Goal: Task Accomplishment & Management: Manage account settings

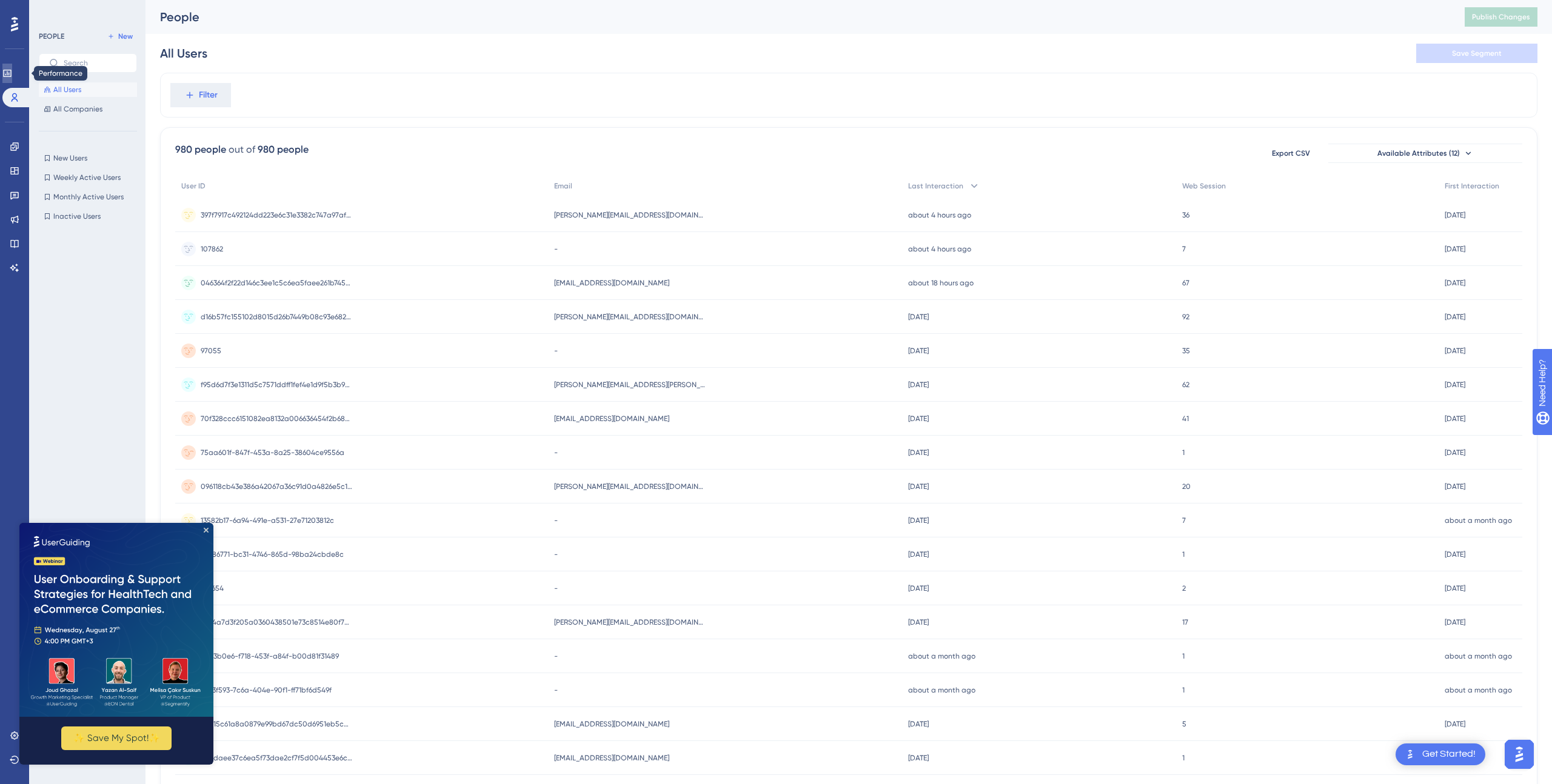
click at [11, 74] on icon at bounding box center [7, 74] width 8 height 8
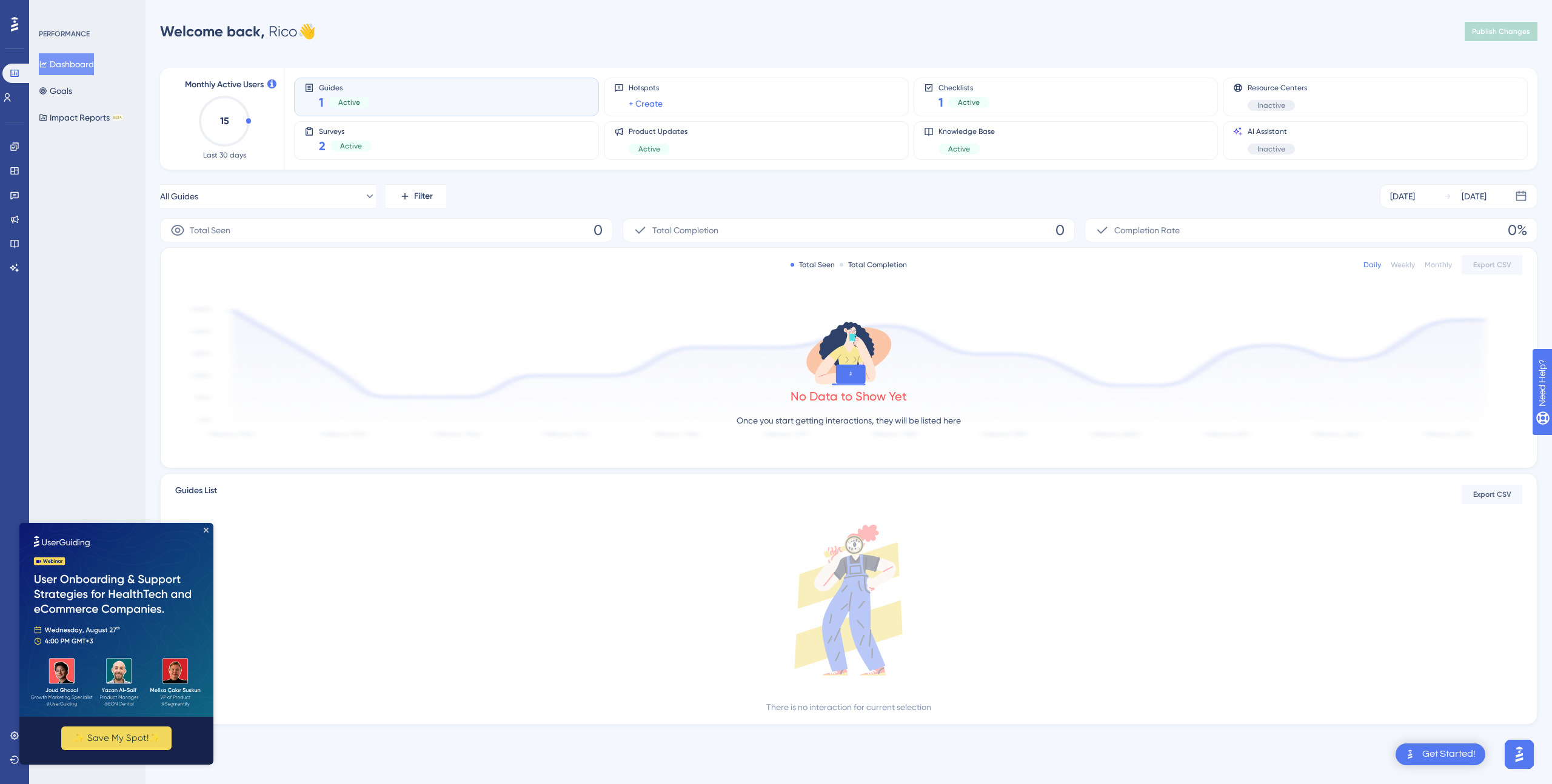
click at [0, 0] on icon at bounding box center [0, 0] width 0 height 0
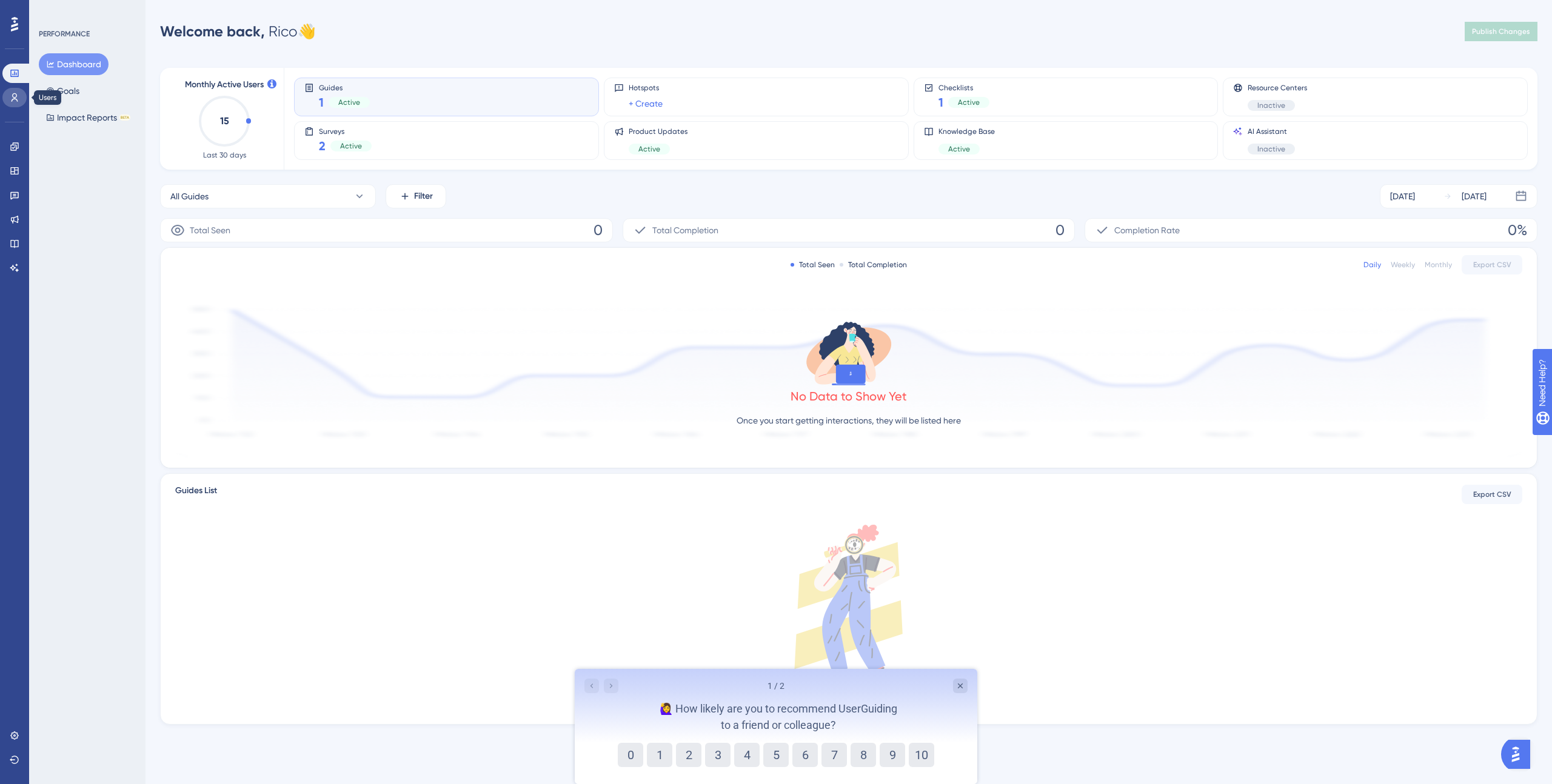
click at [13, 97] on icon at bounding box center [15, 97] width 7 height 9
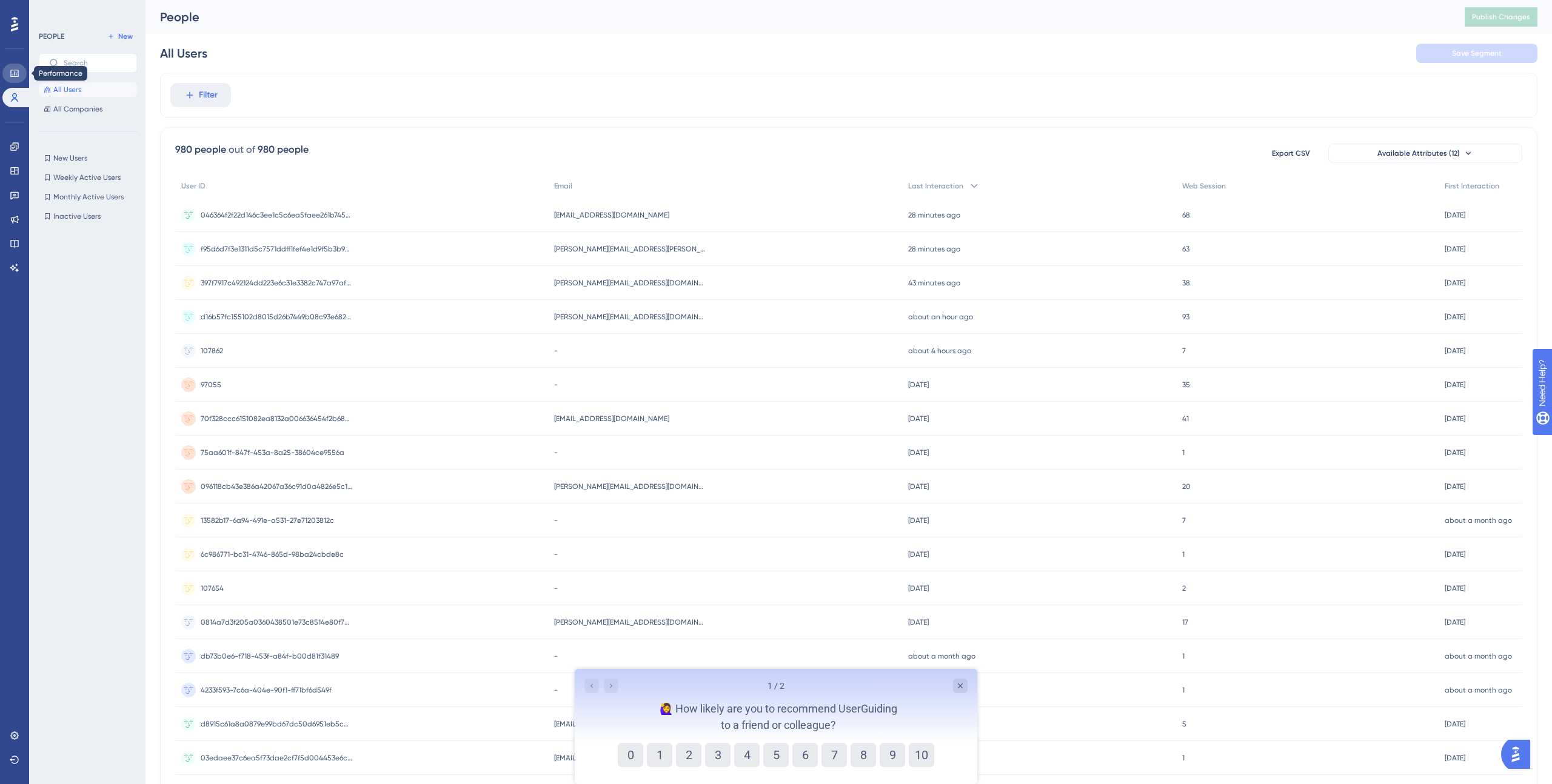
click at [14, 76] on icon at bounding box center [15, 74] width 8 height 8
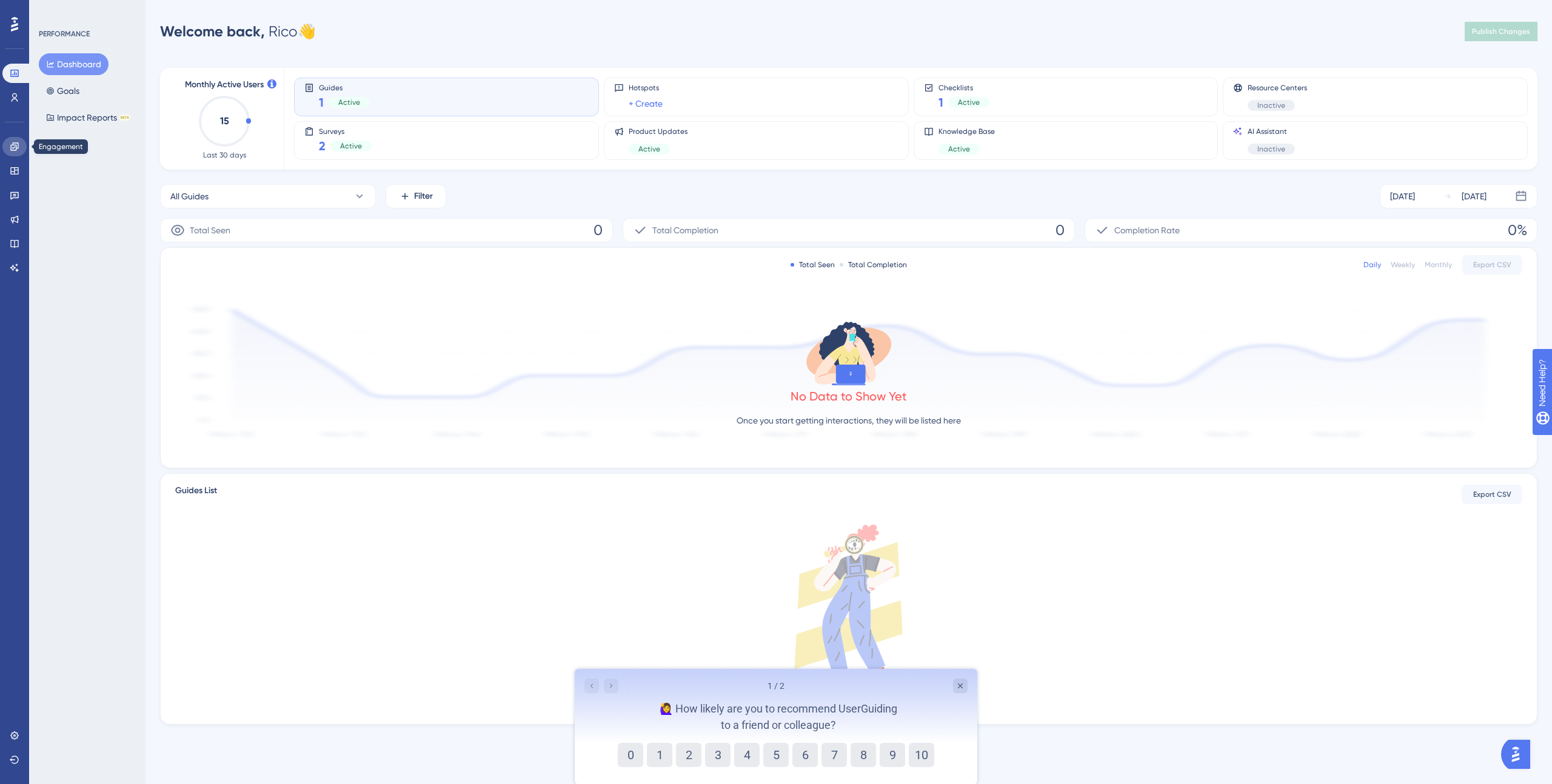
click at [12, 145] on icon at bounding box center [15, 147] width 10 height 10
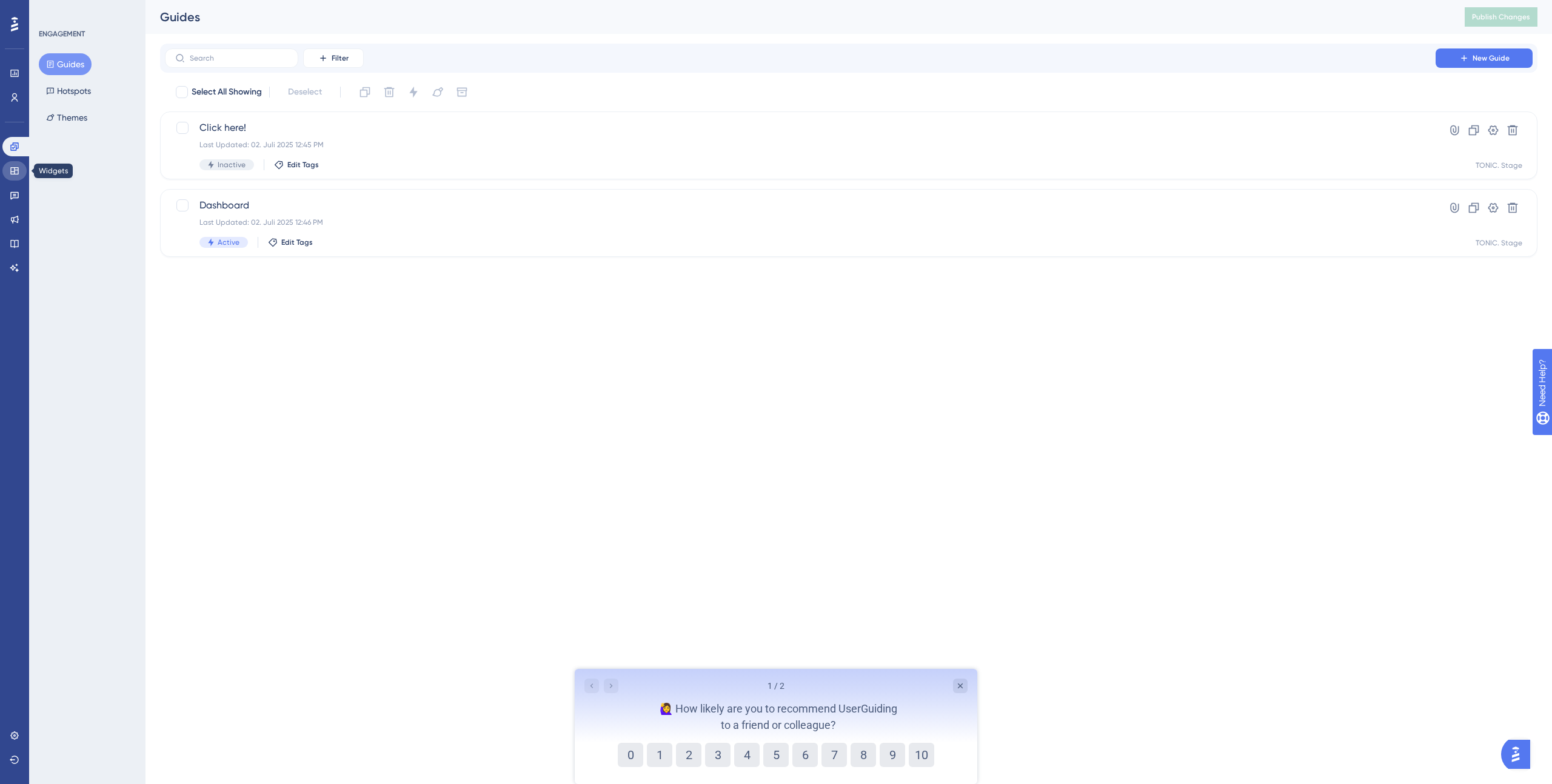
click at [13, 168] on icon at bounding box center [15, 171] width 10 height 10
click at [160, 98] on icon at bounding box center [172, 85] width 25 height 24
click at [12, 220] on icon at bounding box center [15, 220] width 10 height 10
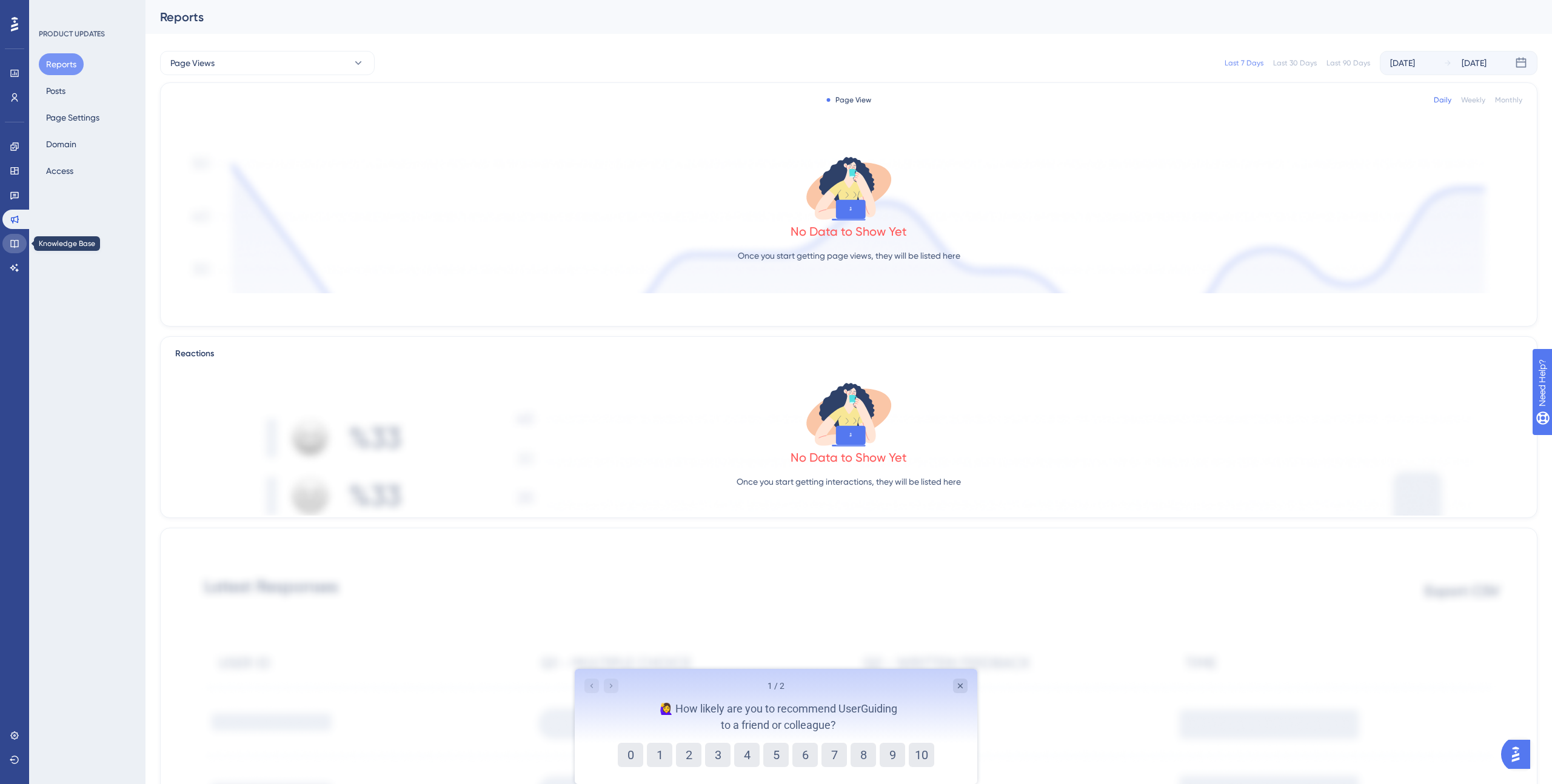
click at [14, 241] on icon at bounding box center [15, 244] width 8 height 8
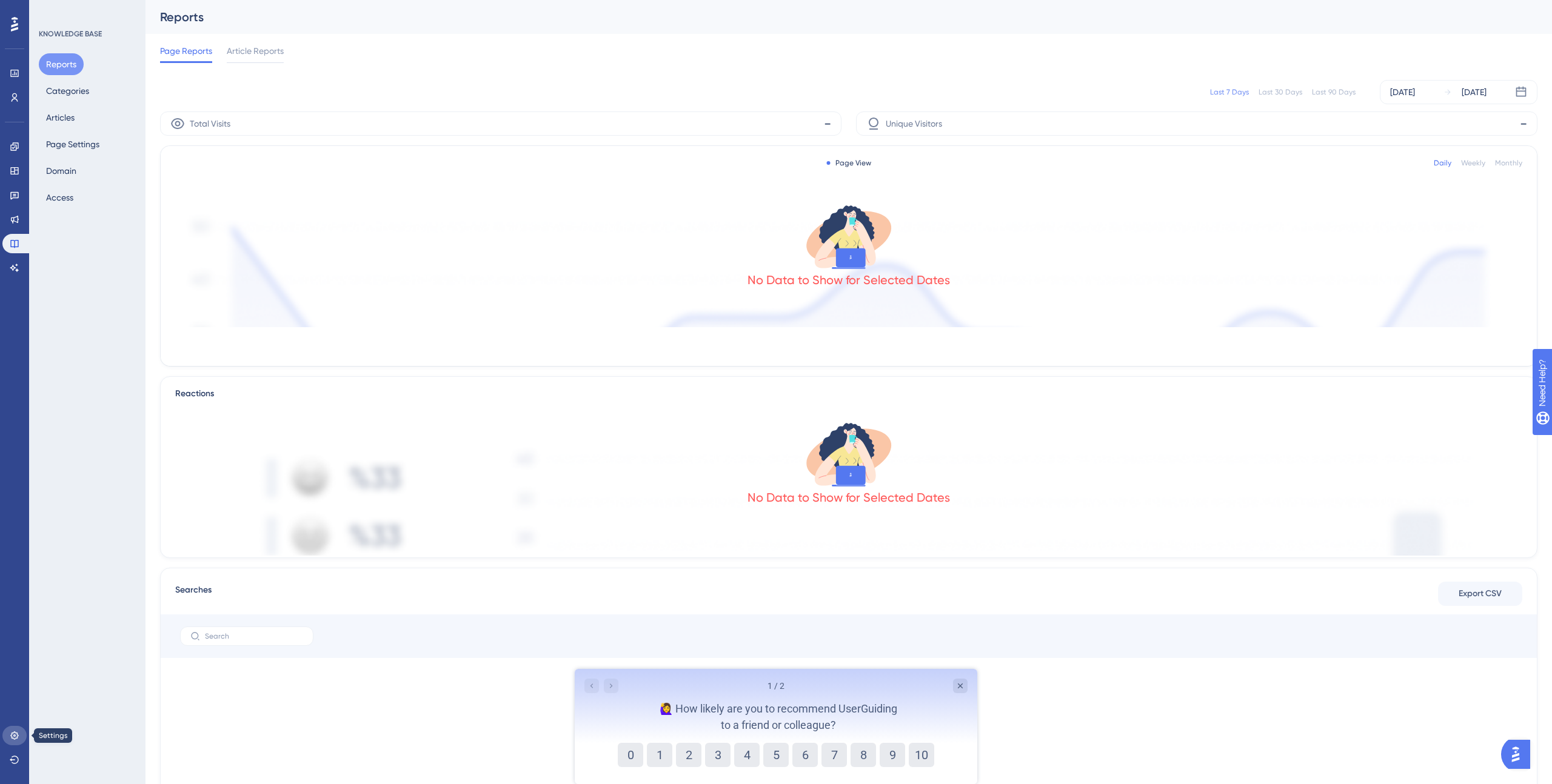
click at [20, 737] on link at bounding box center [15, 736] width 24 height 19
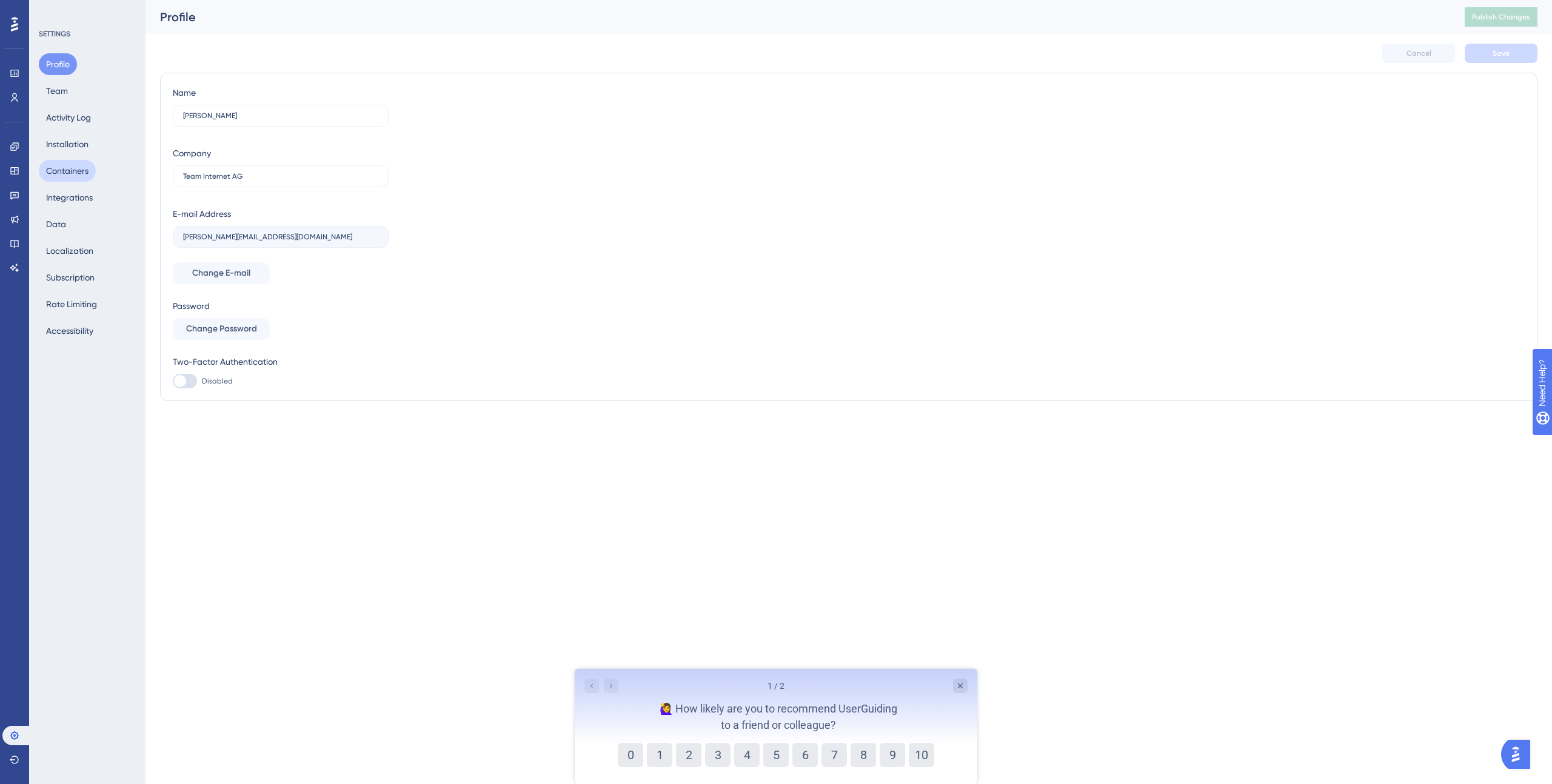
click at [73, 176] on button "Containers" at bounding box center [67, 170] width 57 height 22
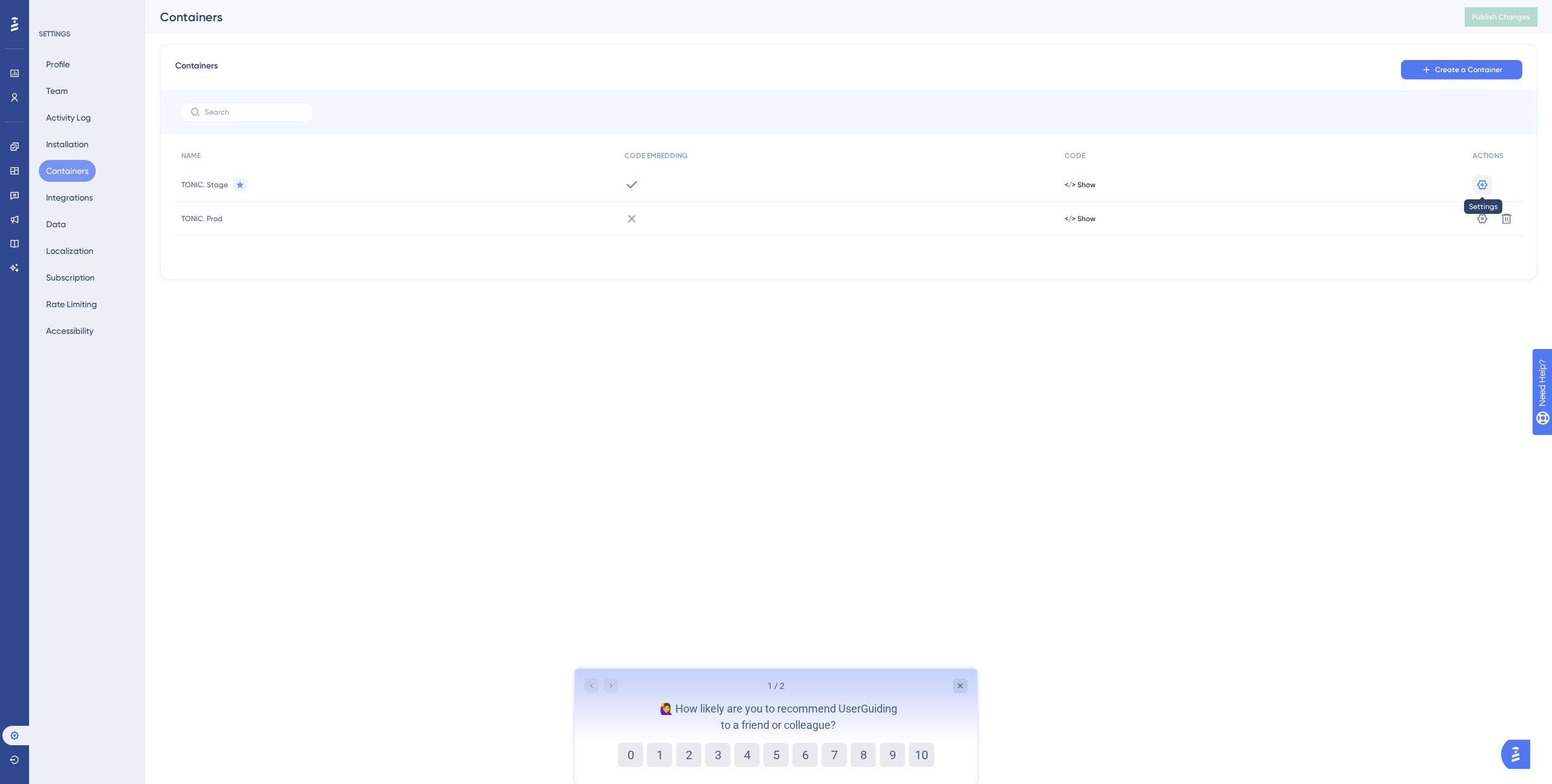
click at [1477, 184] on icon at bounding box center [1482, 184] width 11 height 10
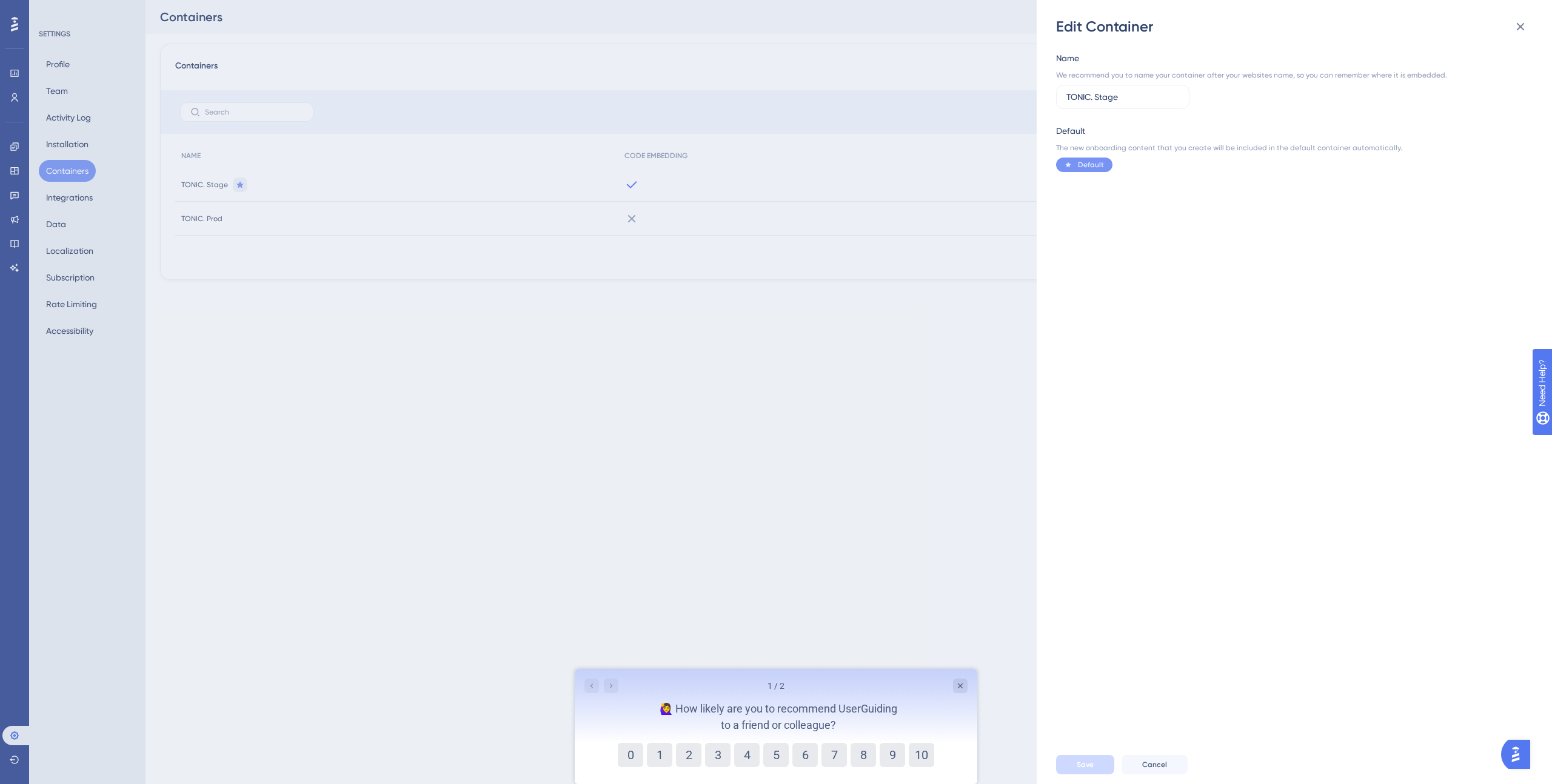
click at [890, 296] on div "Edit Container Name We recommend you to name your container after your websites…" at bounding box center [776, 392] width 1552 height 784
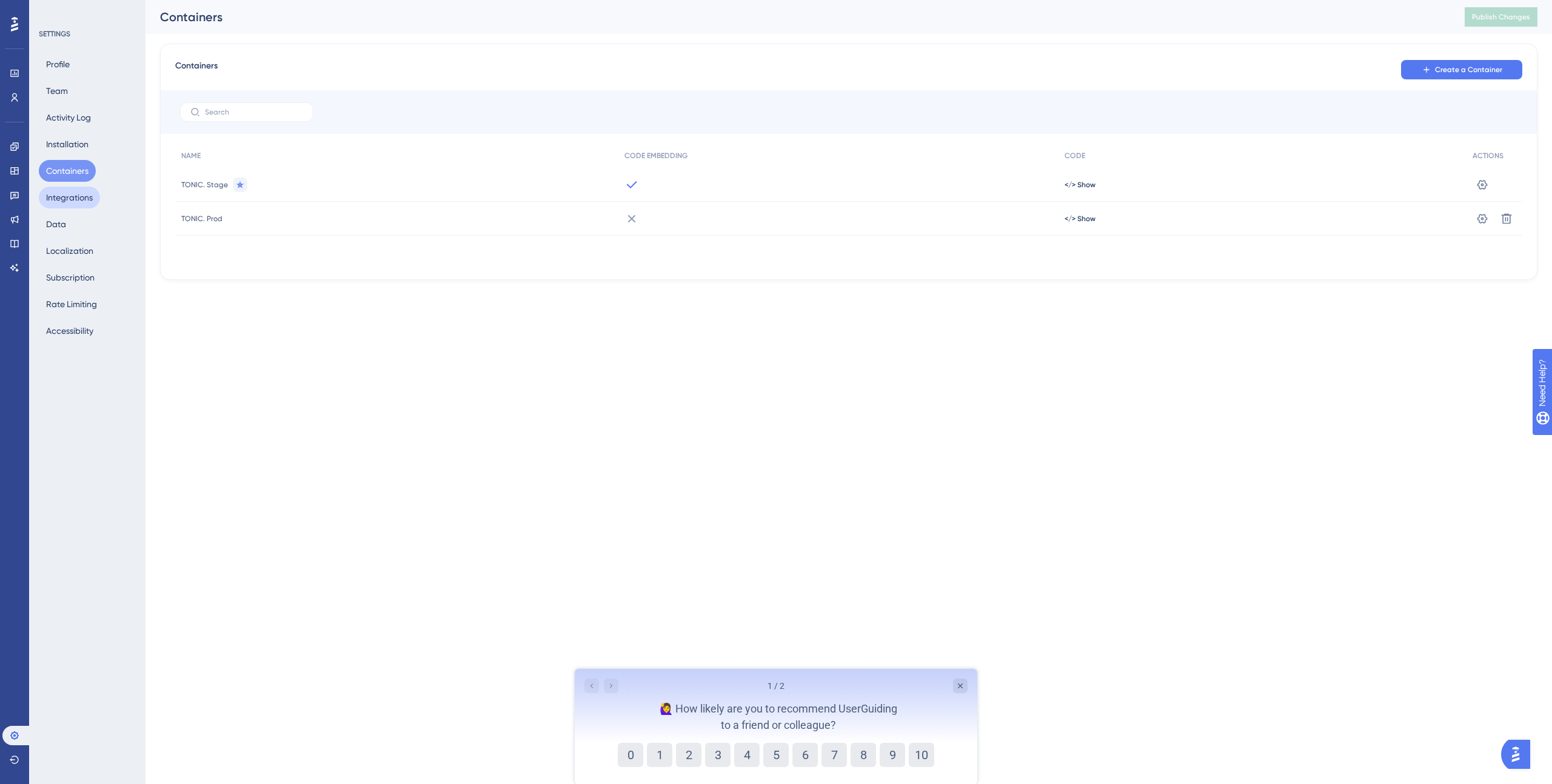
click at [69, 200] on button "Integrations" at bounding box center [69, 197] width 61 height 22
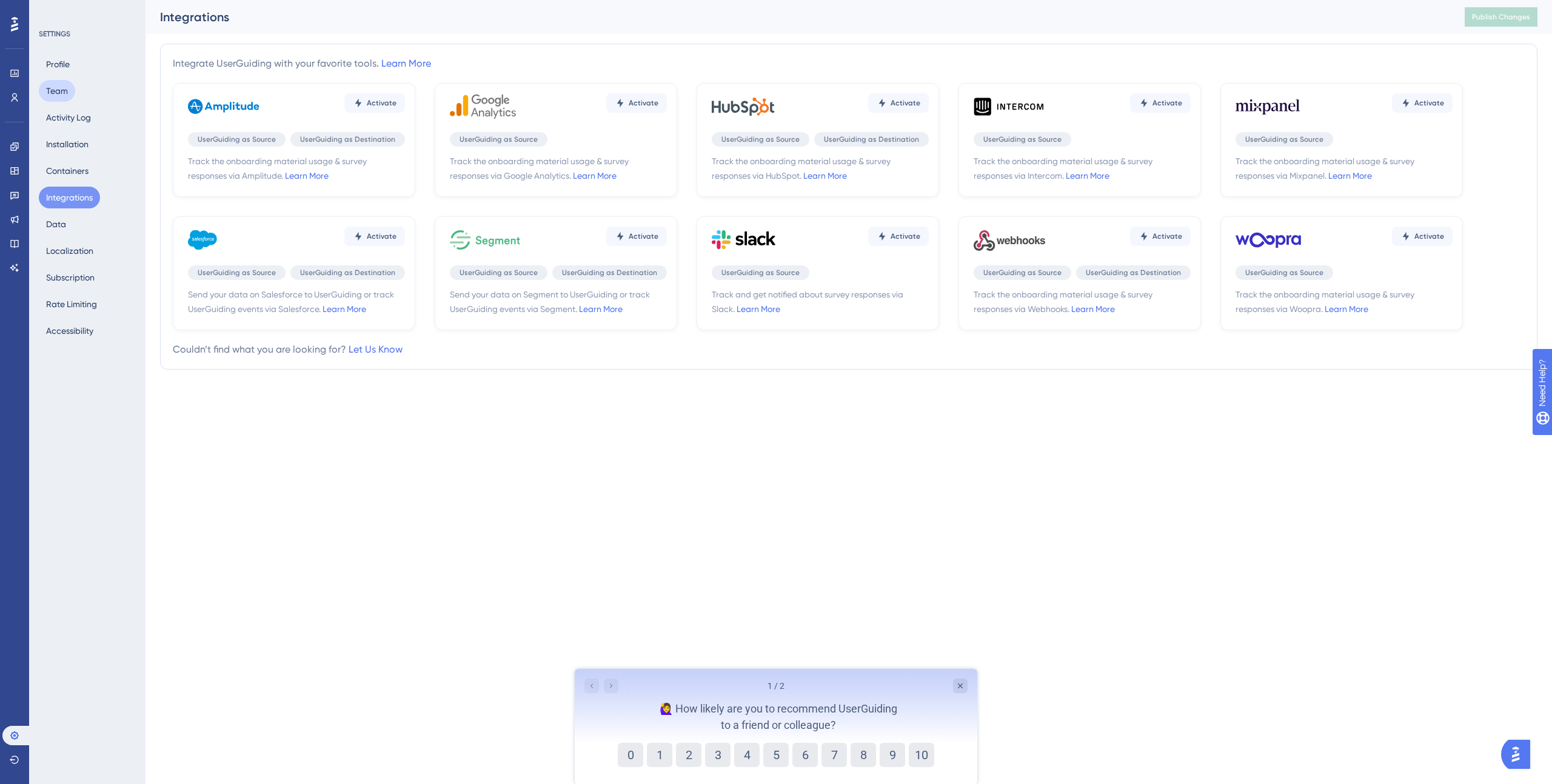
click at [57, 91] on button "Team" at bounding box center [57, 91] width 37 height 22
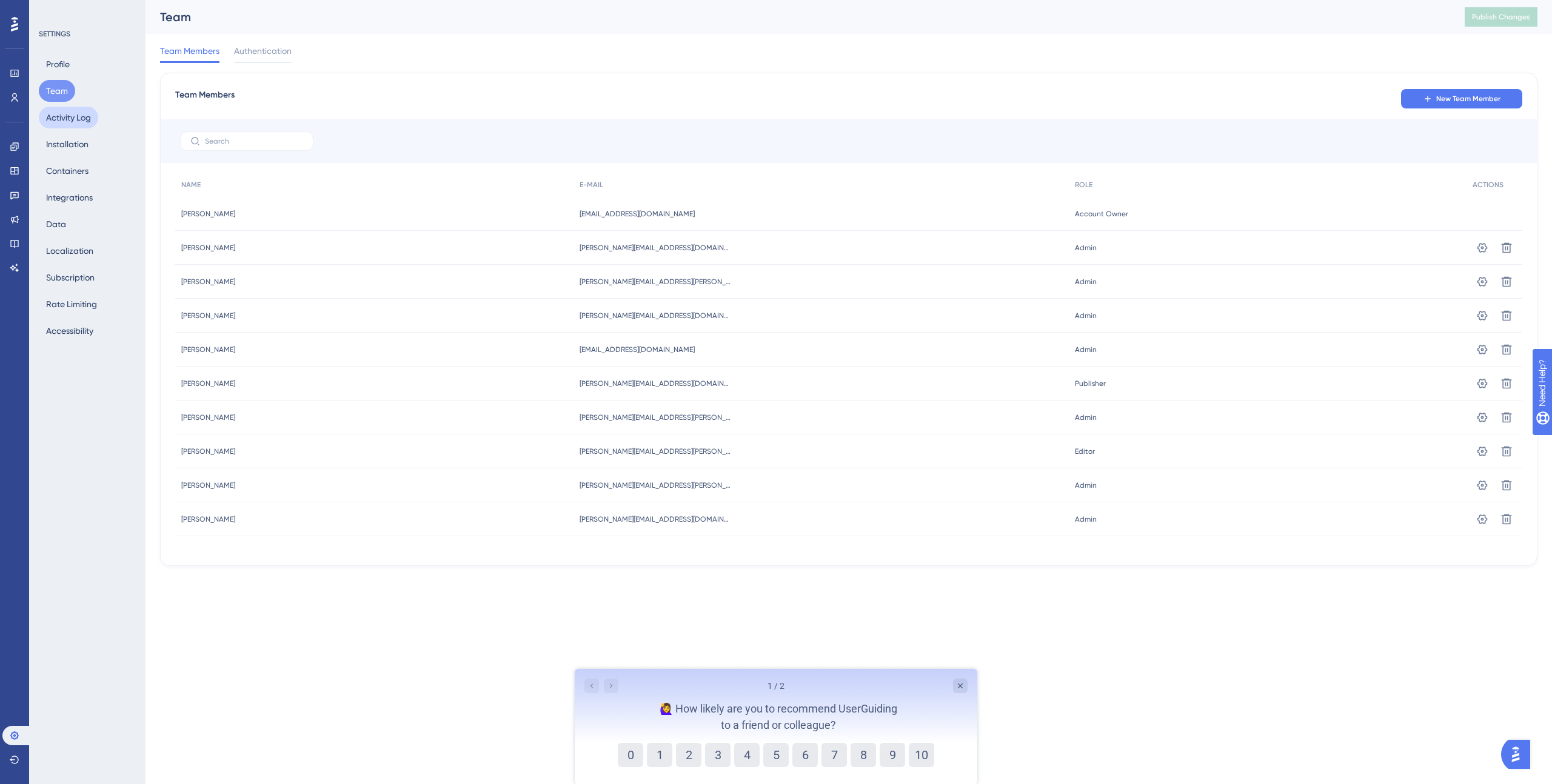
click at [62, 119] on button "Activity Log" at bounding box center [68, 117] width 59 height 22
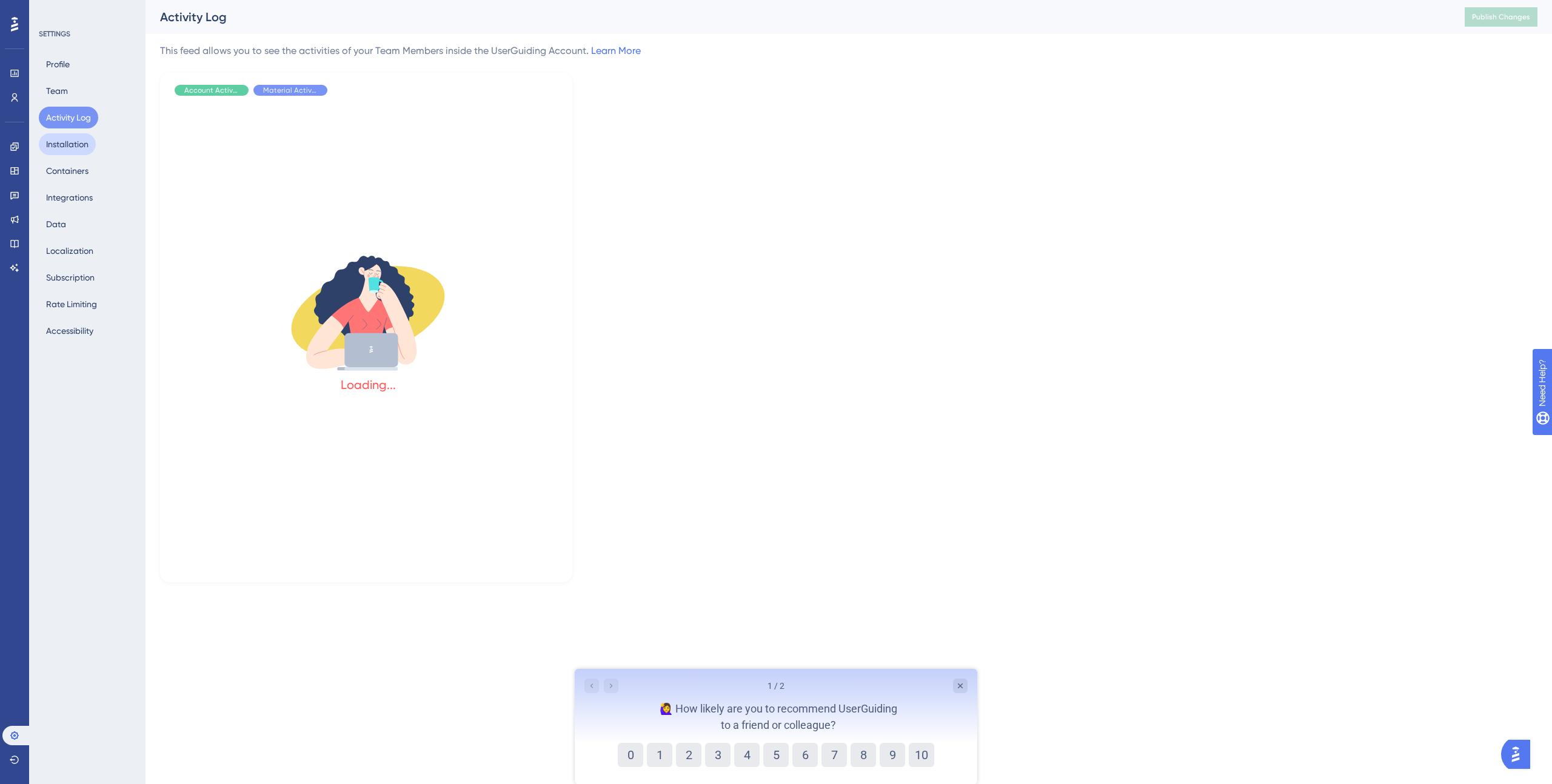
click at [65, 148] on button "Installation" at bounding box center [67, 144] width 57 height 22
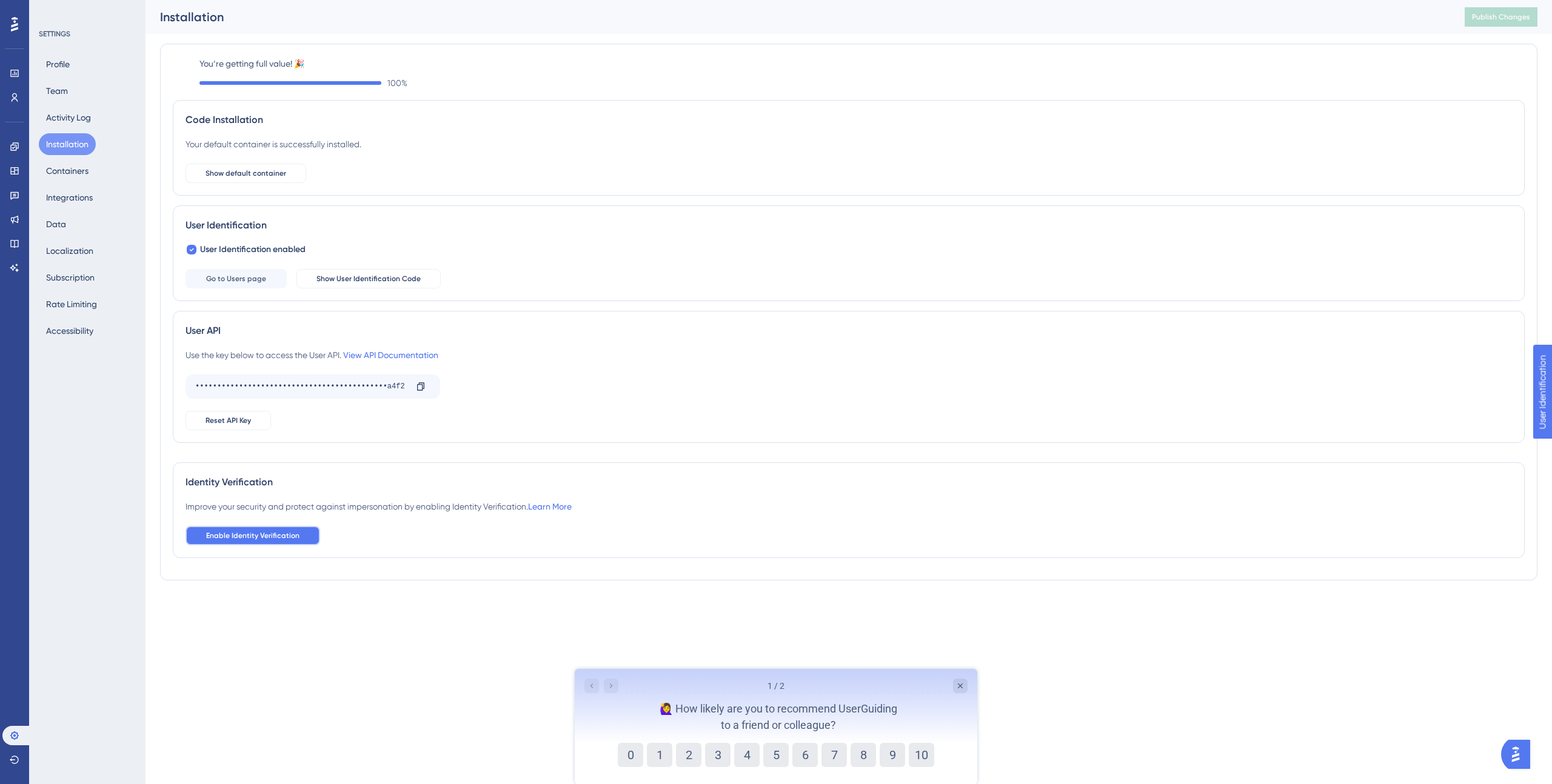
click at [282, 537] on span "Enable Identity Verification" at bounding box center [253, 535] width 93 height 10
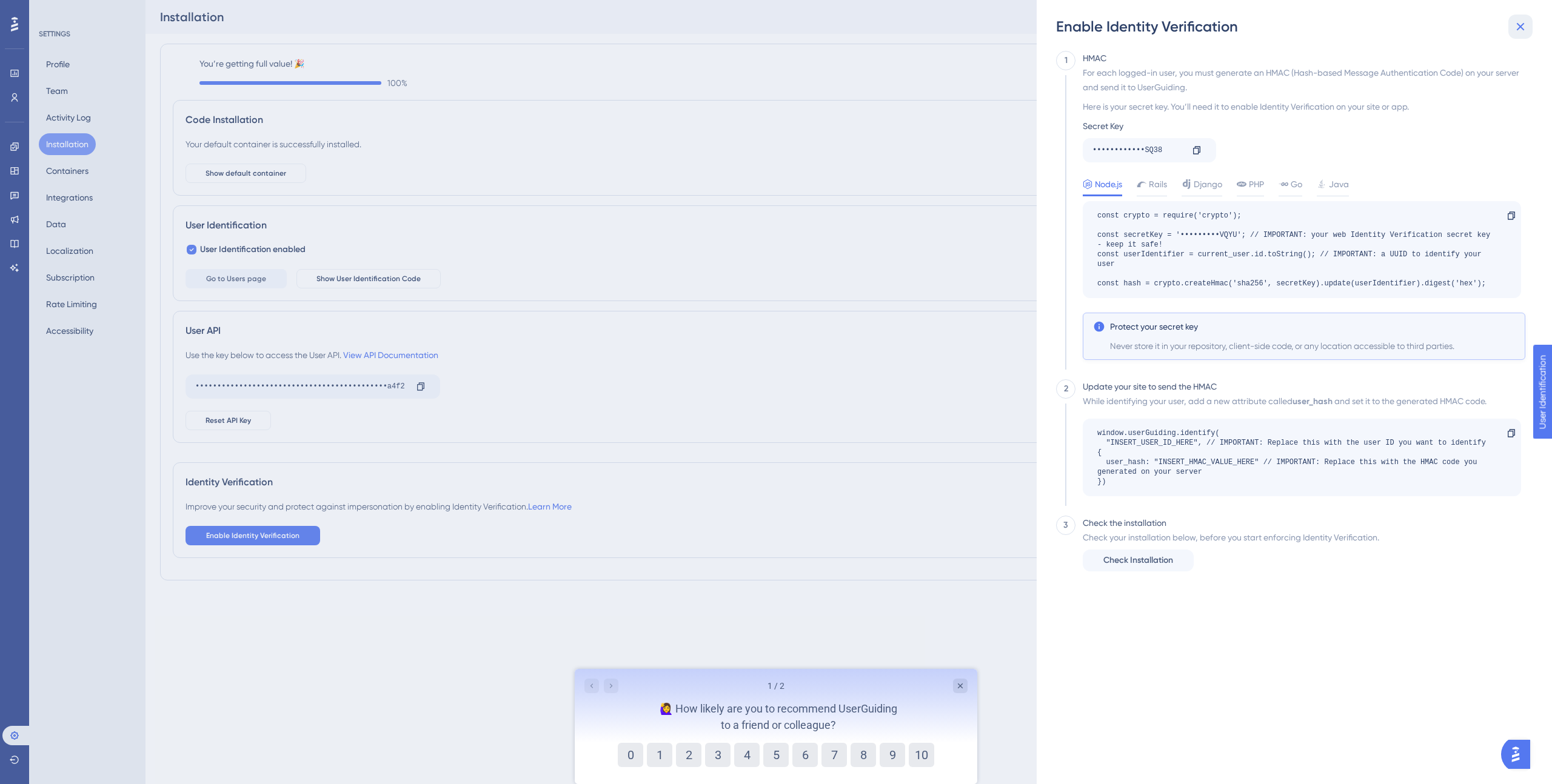
drag, startPoint x: 1517, startPoint y: 26, endPoint x: 1463, endPoint y: 45, distance: 57.2
click at [1517, 26] on icon at bounding box center [1520, 26] width 15 height 15
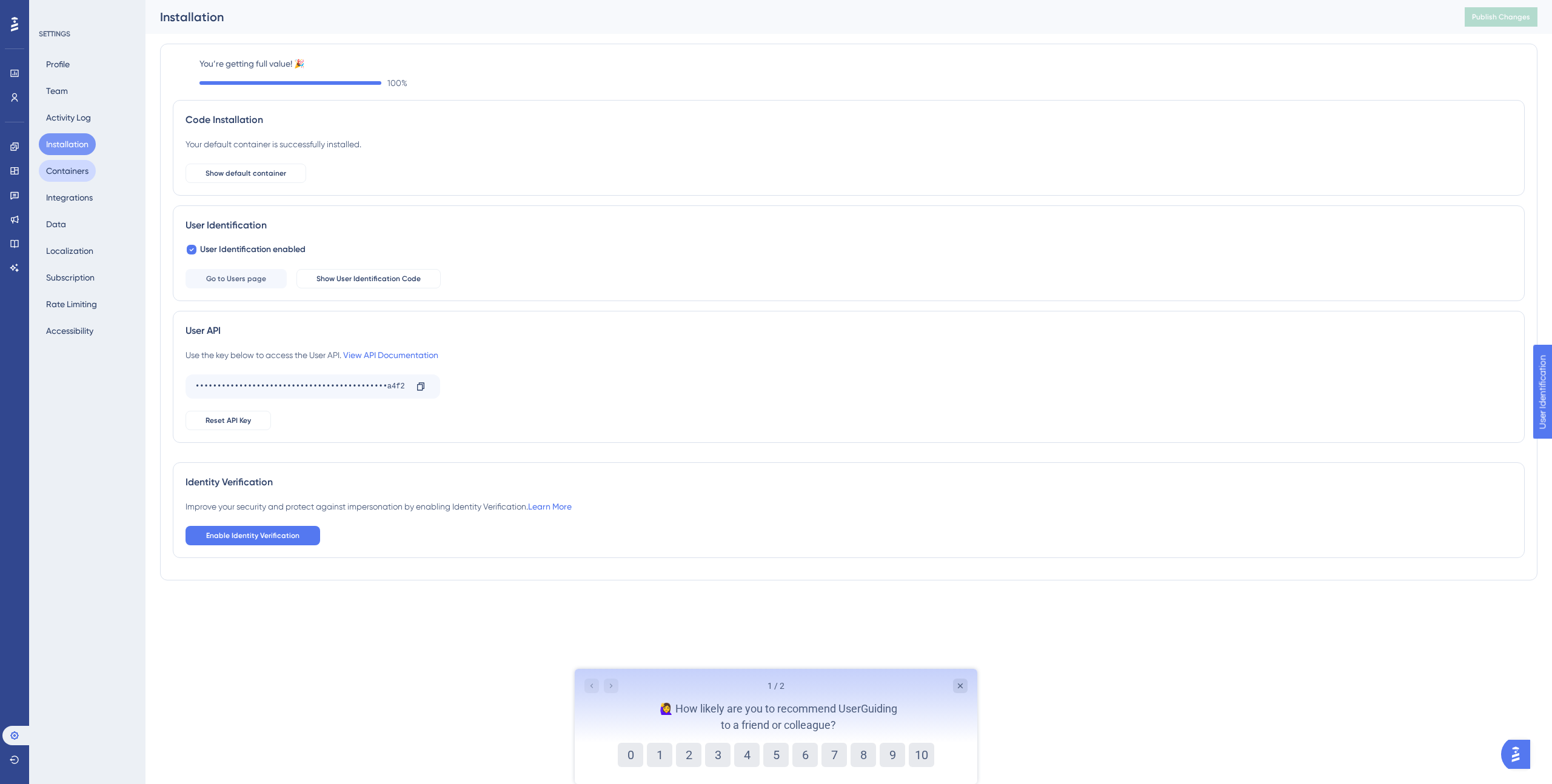
click at [61, 176] on button "Containers" at bounding box center [67, 170] width 57 height 22
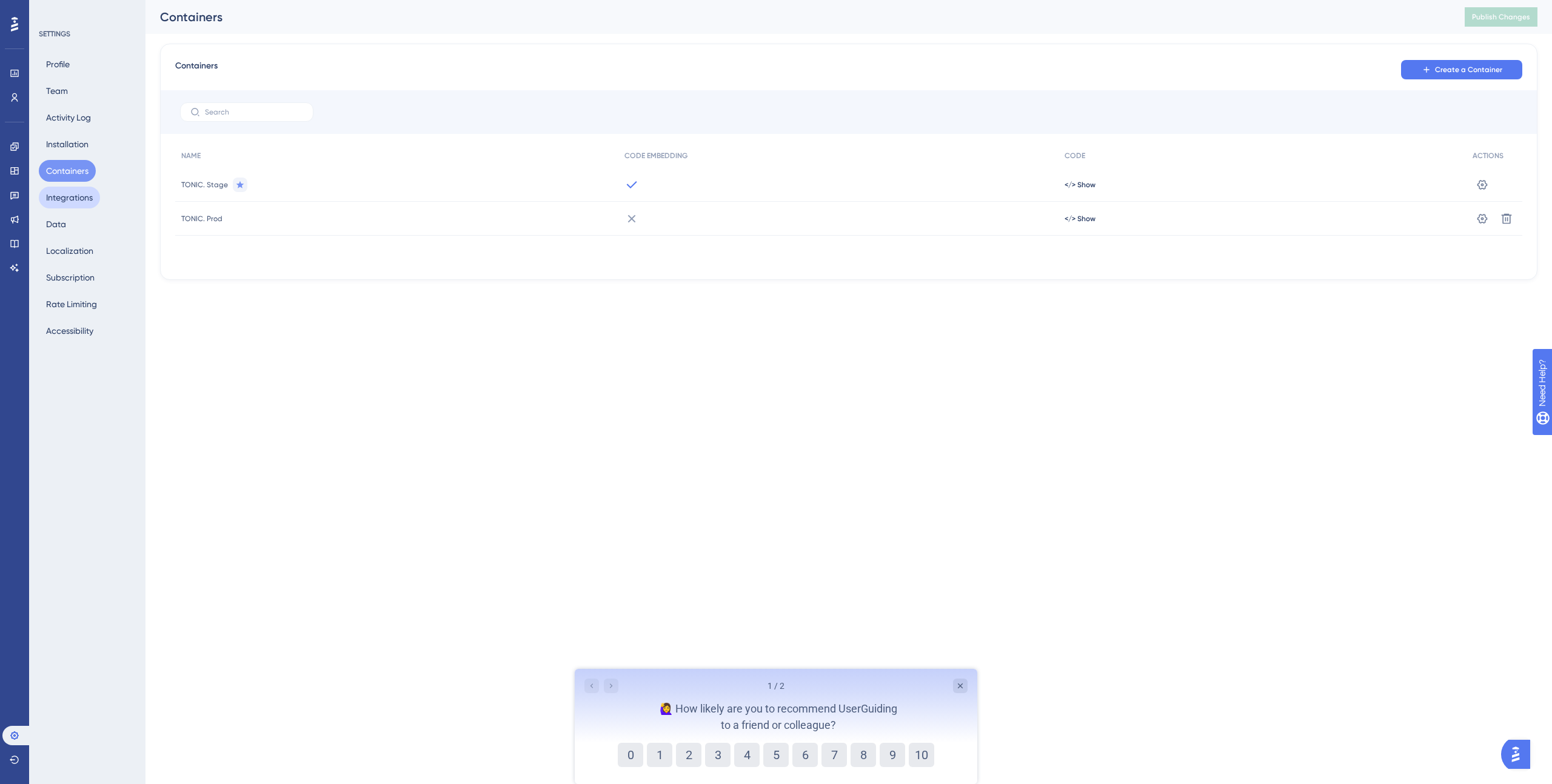
click at [66, 198] on button "Integrations" at bounding box center [69, 197] width 61 height 22
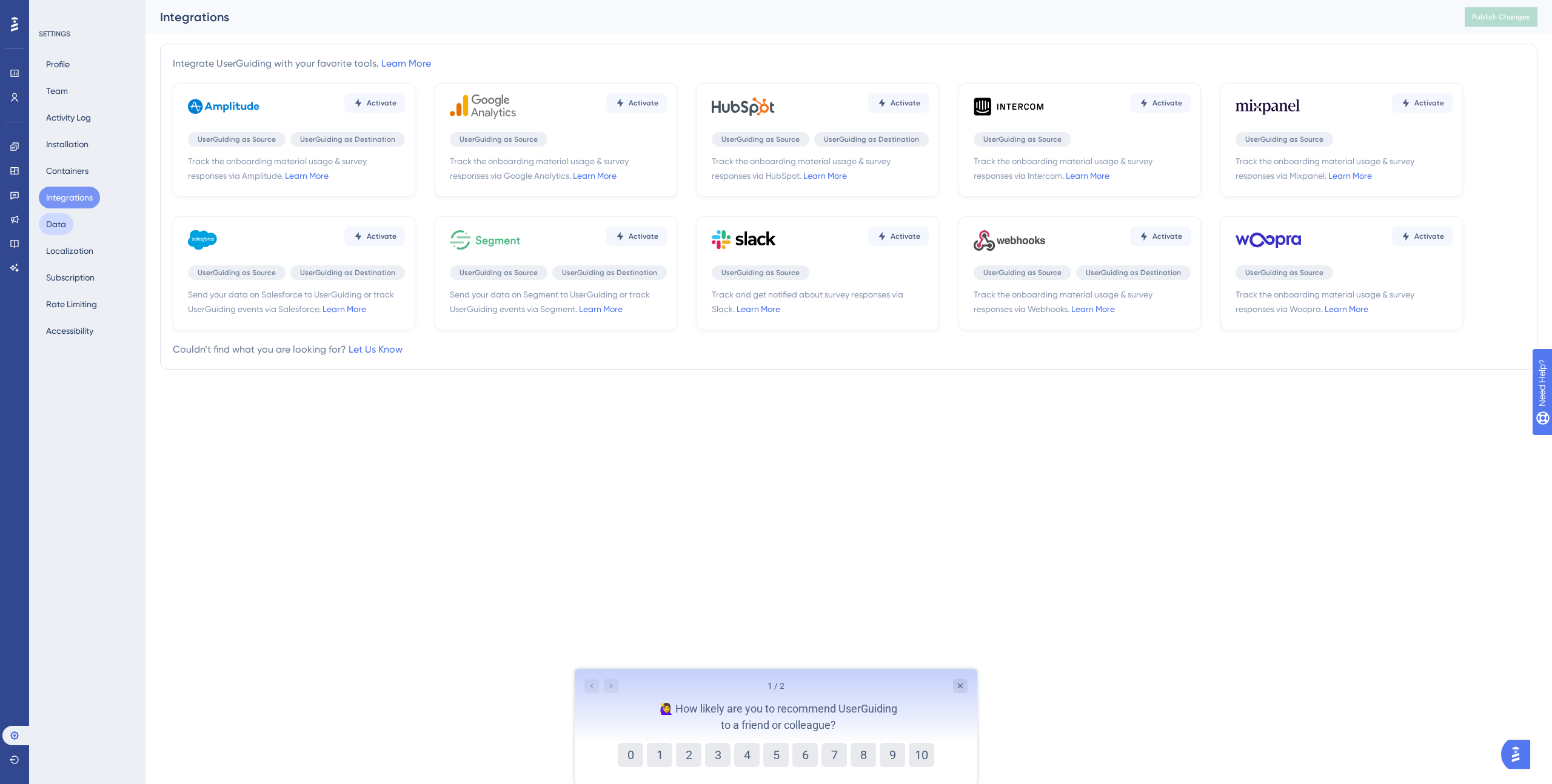
click at [60, 222] on button "Data" at bounding box center [56, 224] width 35 height 22
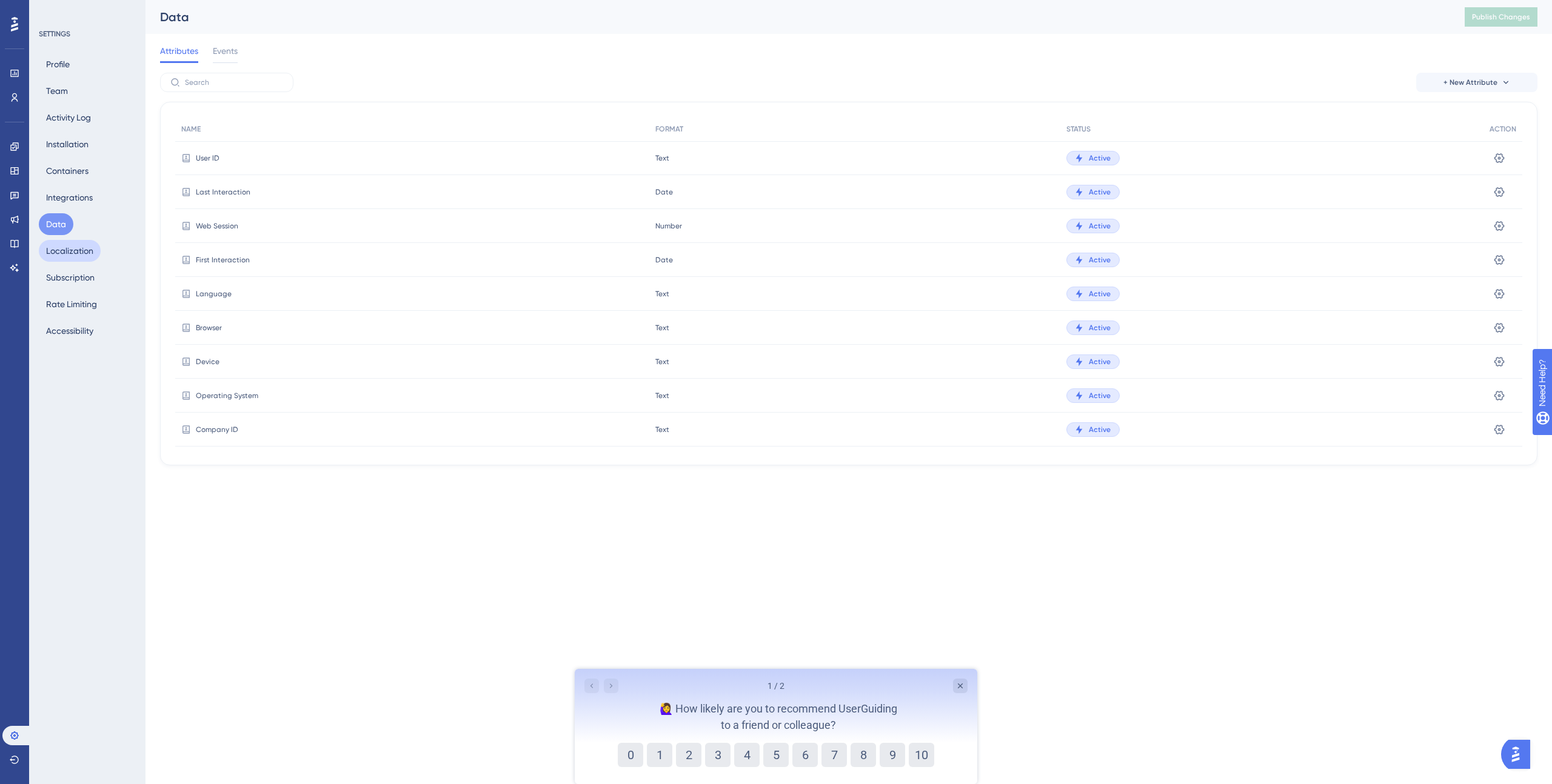
click at [68, 257] on button "Localization" at bounding box center [70, 251] width 62 height 22
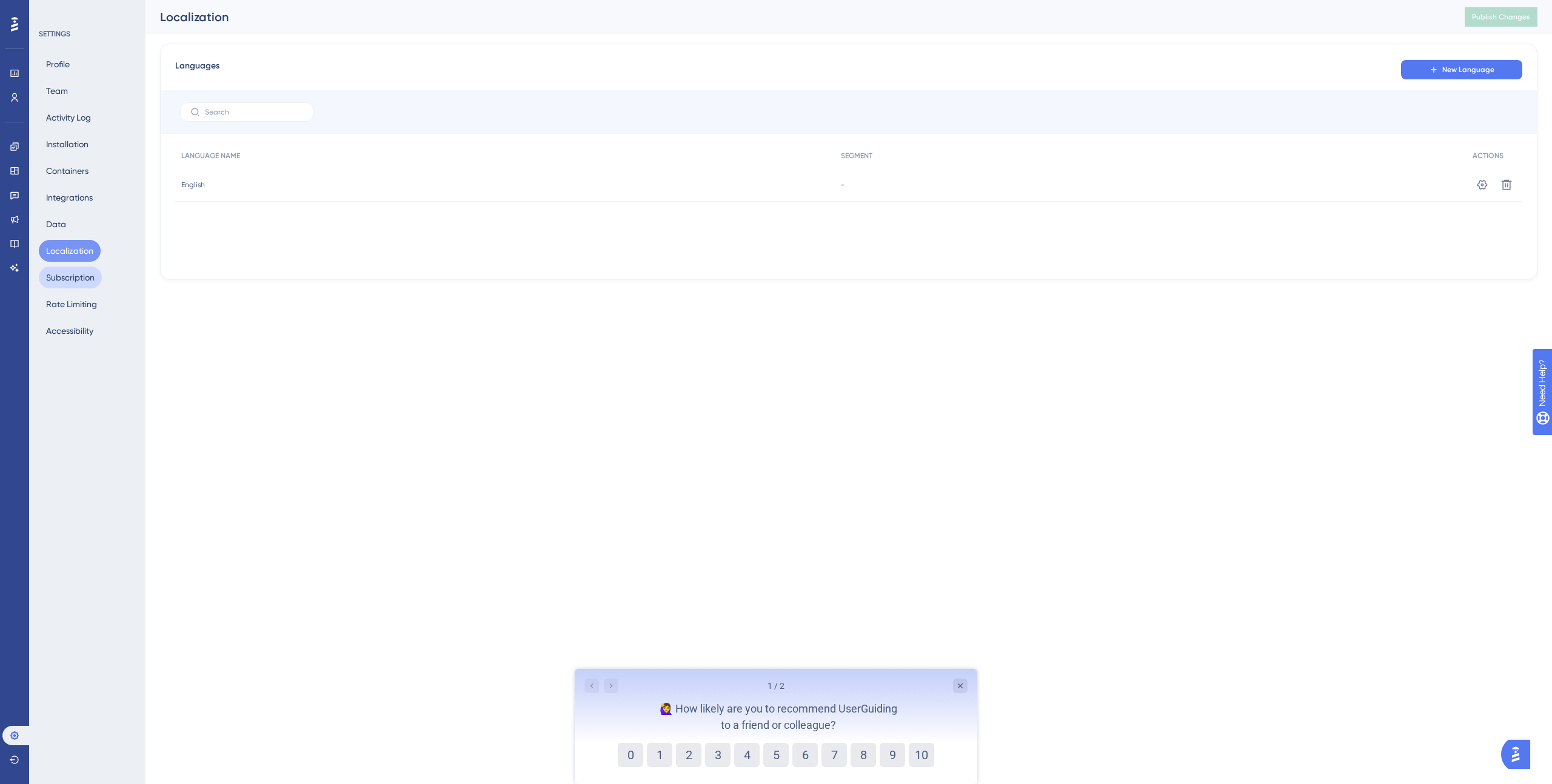
click at [73, 281] on button "Subscription" at bounding box center [70, 277] width 63 height 22
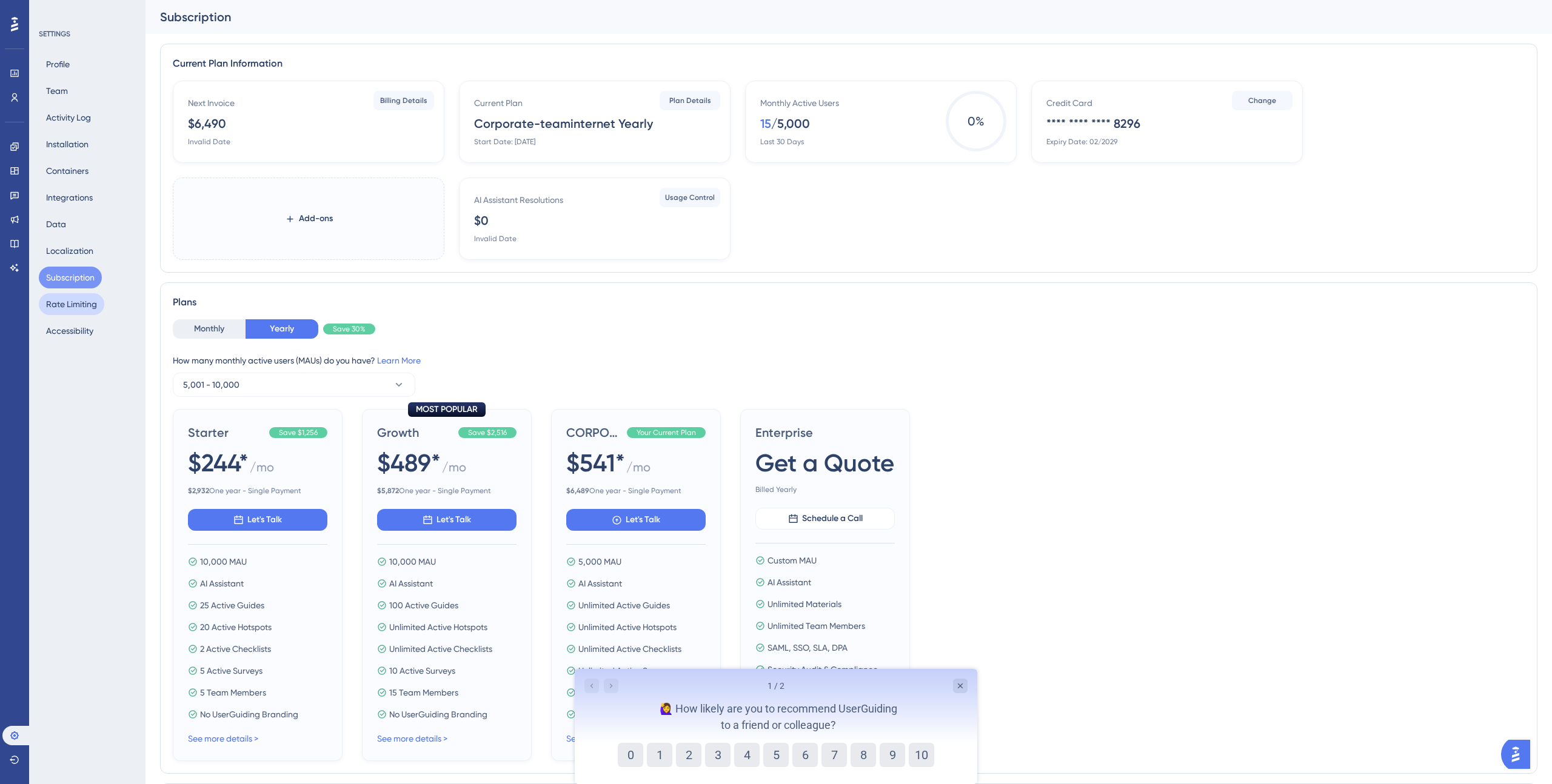
click at [73, 304] on button "Rate Limiting" at bounding box center [72, 304] width 66 height 22
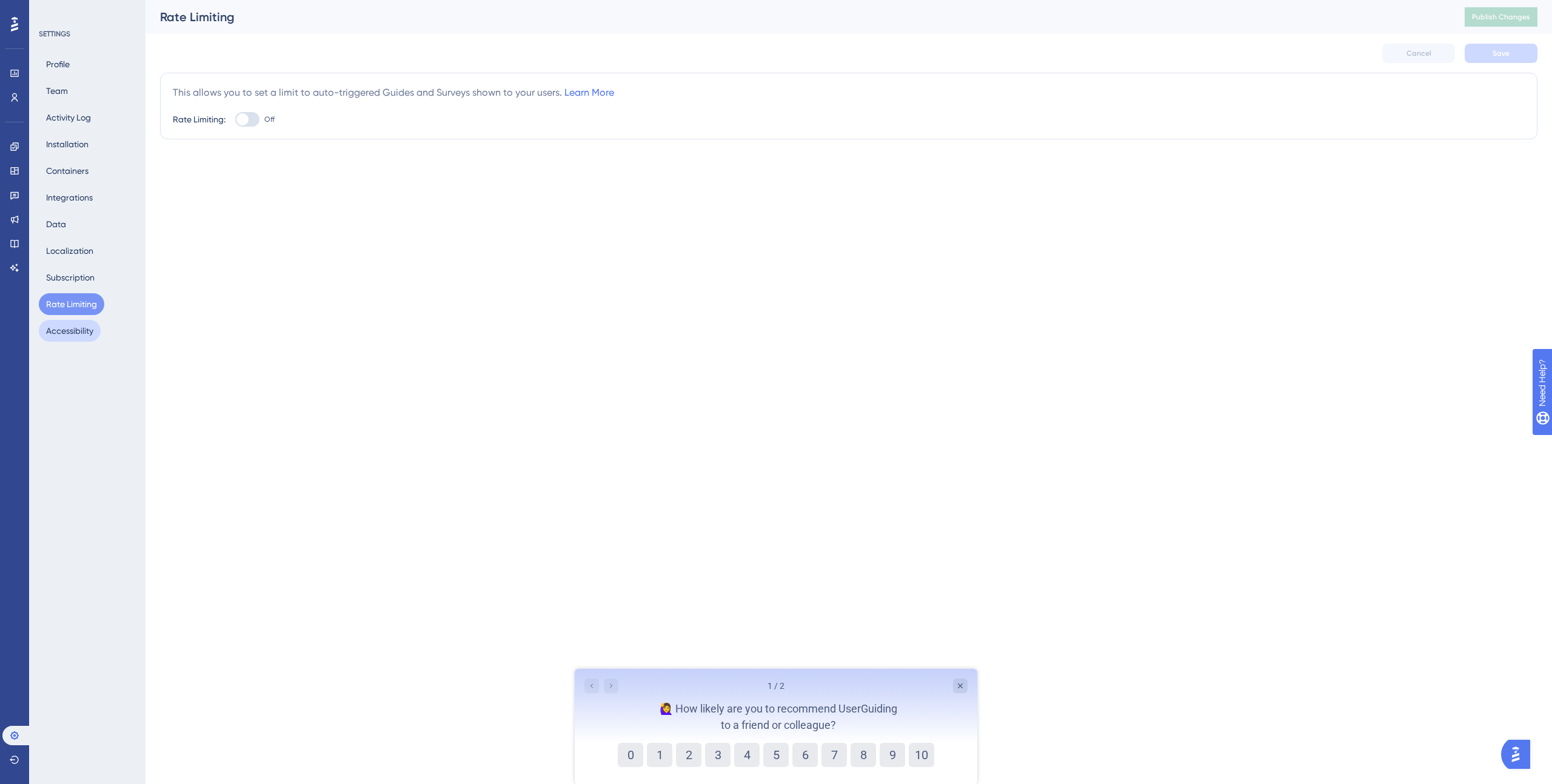
click at [72, 323] on button "Accessibility" at bounding box center [70, 331] width 62 height 22
click at [55, 61] on button "Profile" at bounding box center [57, 64] width 38 height 22
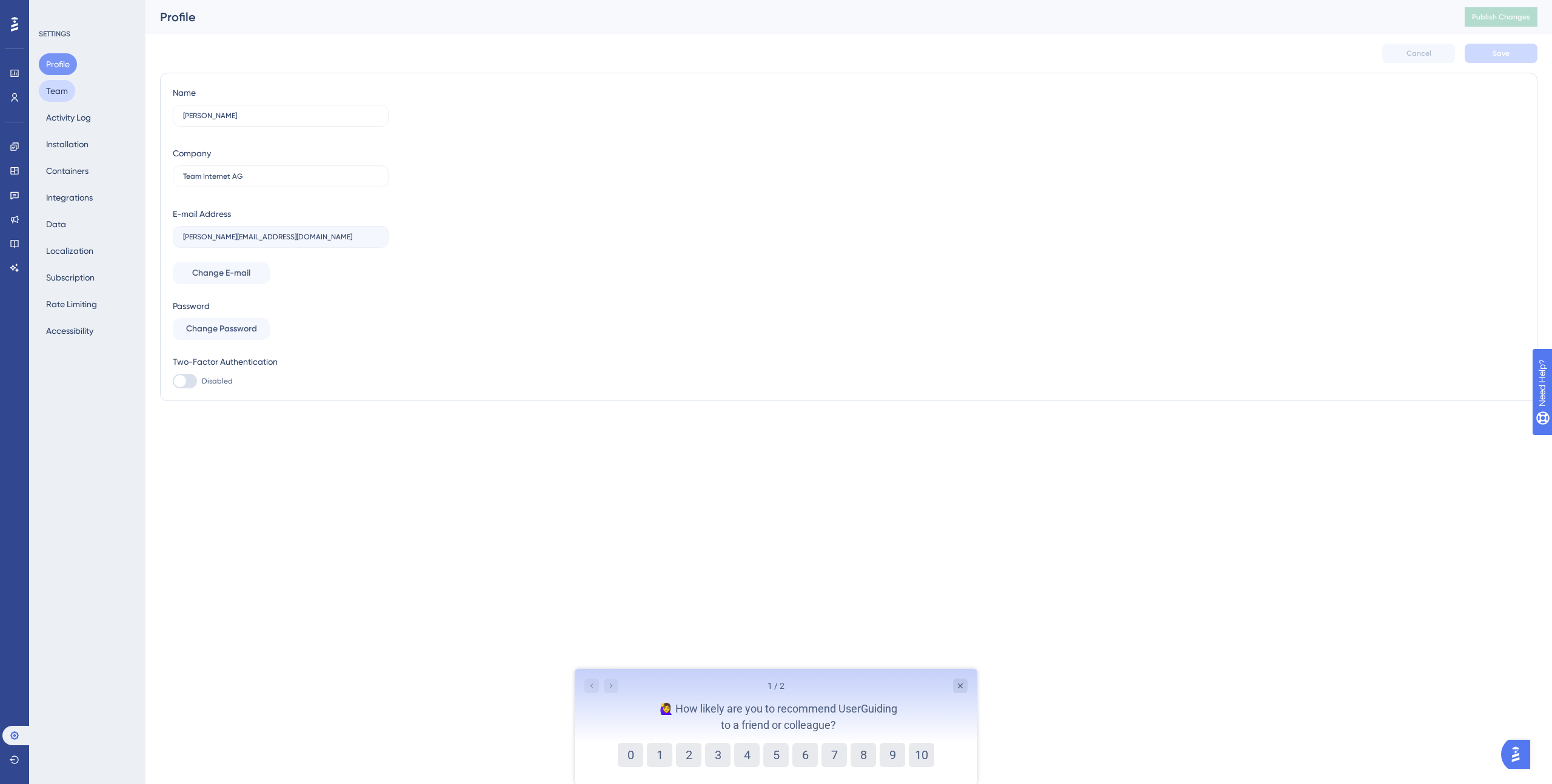
drag, startPoint x: 59, startPoint y: 88, endPoint x: 61, endPoint y: 95, distance: 7.3
click at [59, 88] on button "Team" at bounding box center [57, 91] width 37 height 22
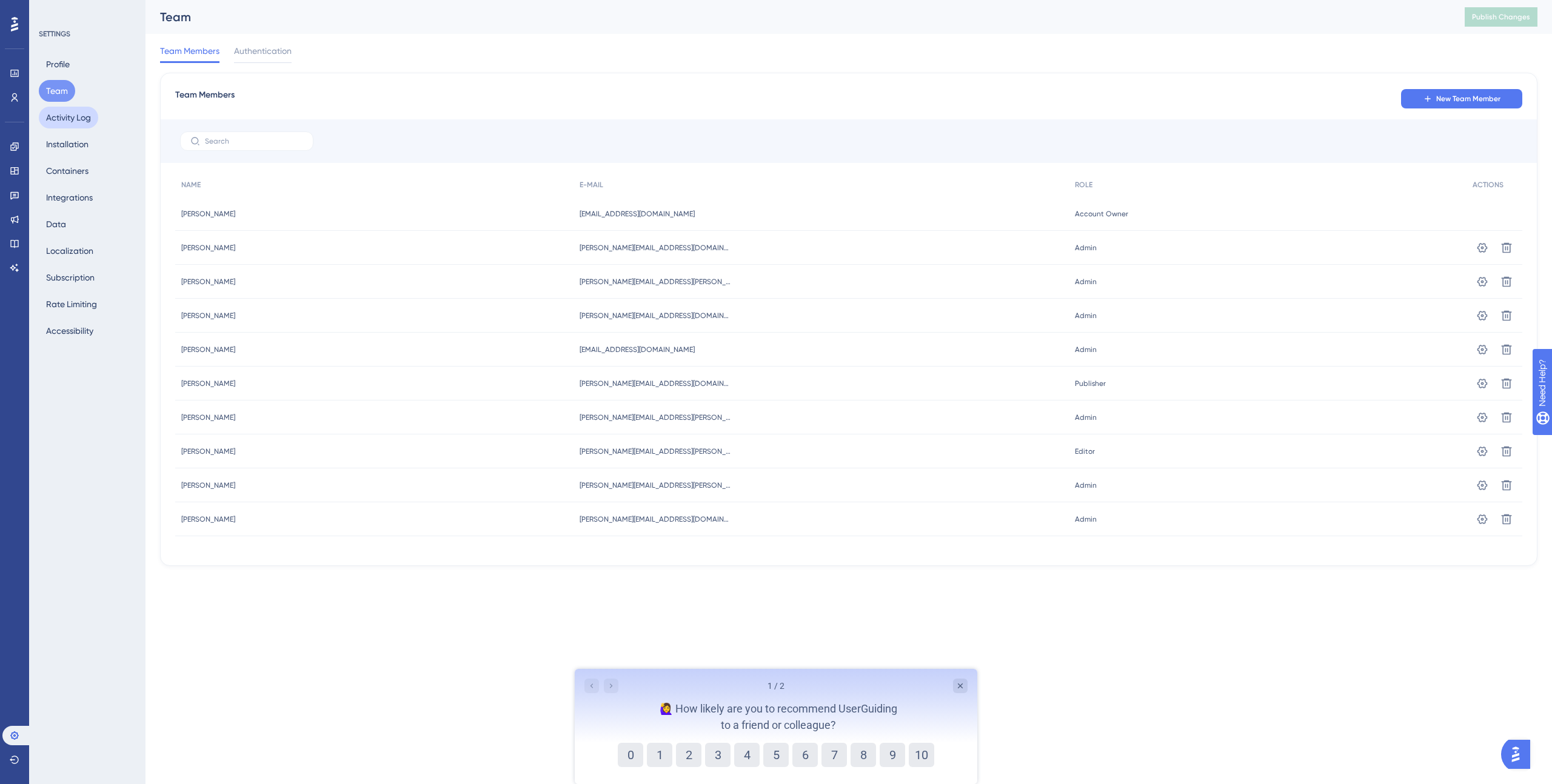
click at [66, 114] on button "Activity Log" at bounding box center [68, 117] width 59 height 22
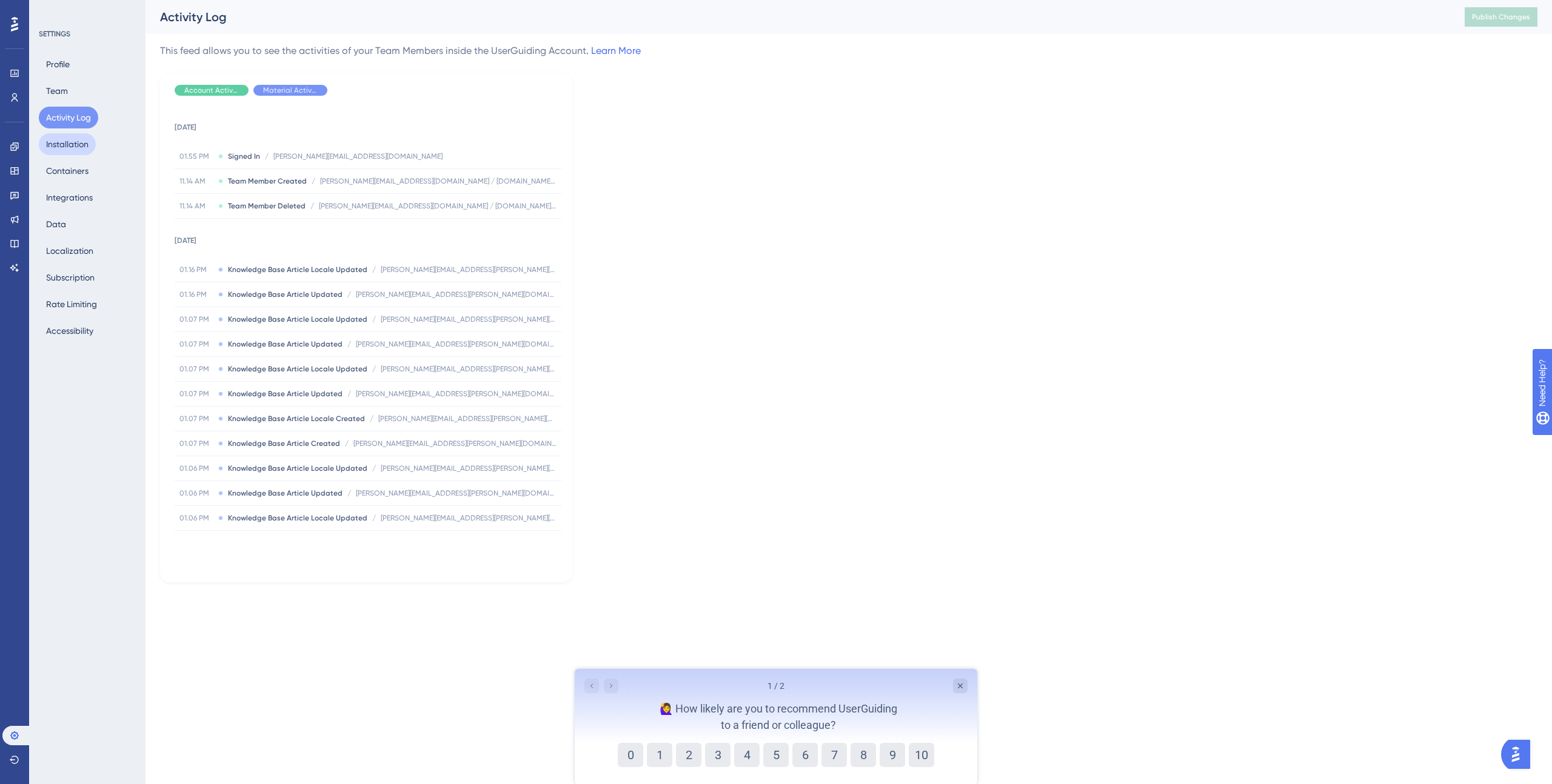
click at [69, 142] on button "Installation" at bounding box center [67, 144] width 57 height 22
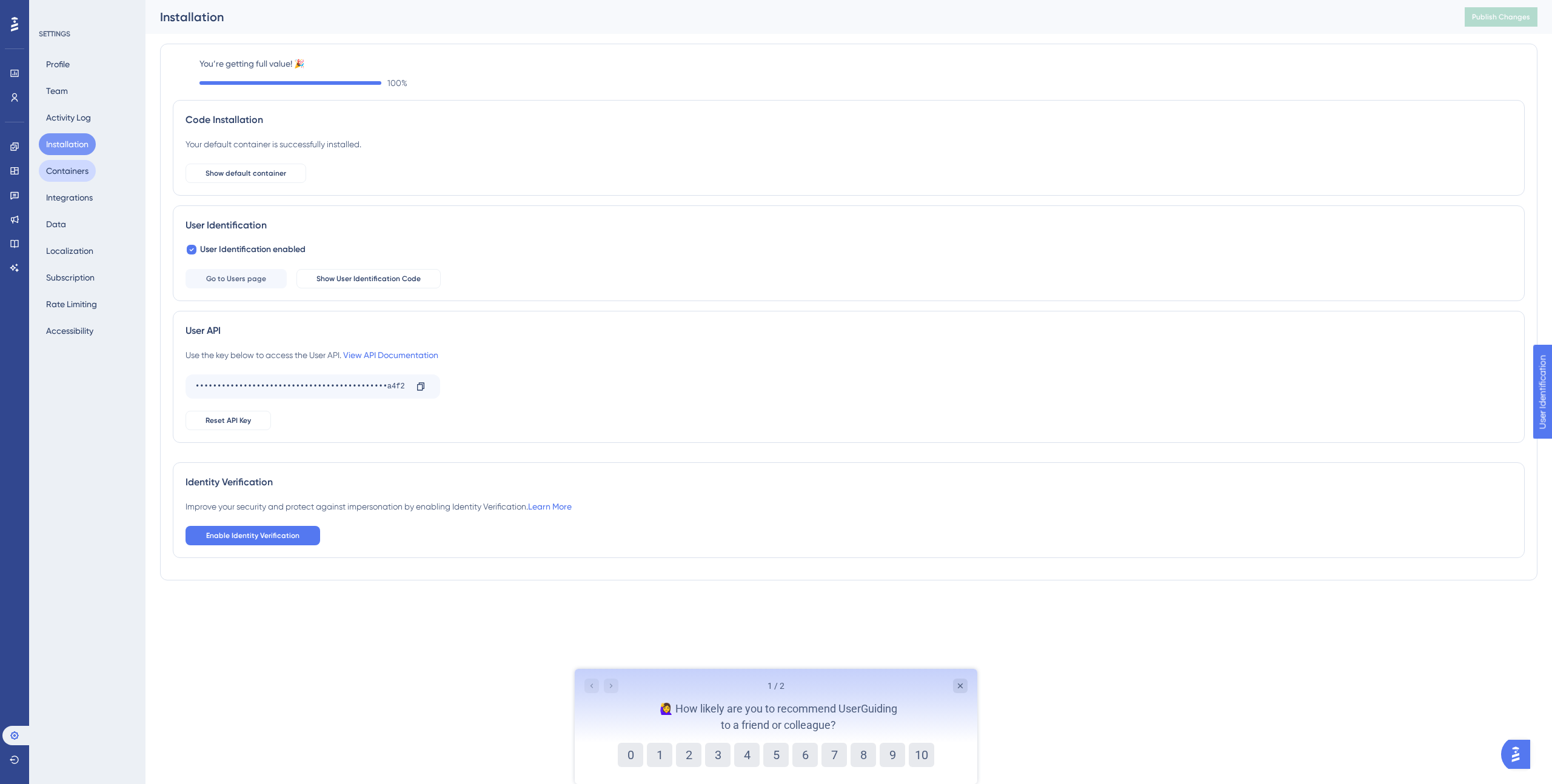
click at [69, 174] on button "Containers" at bounding box center [67, 170] width 57 height 22
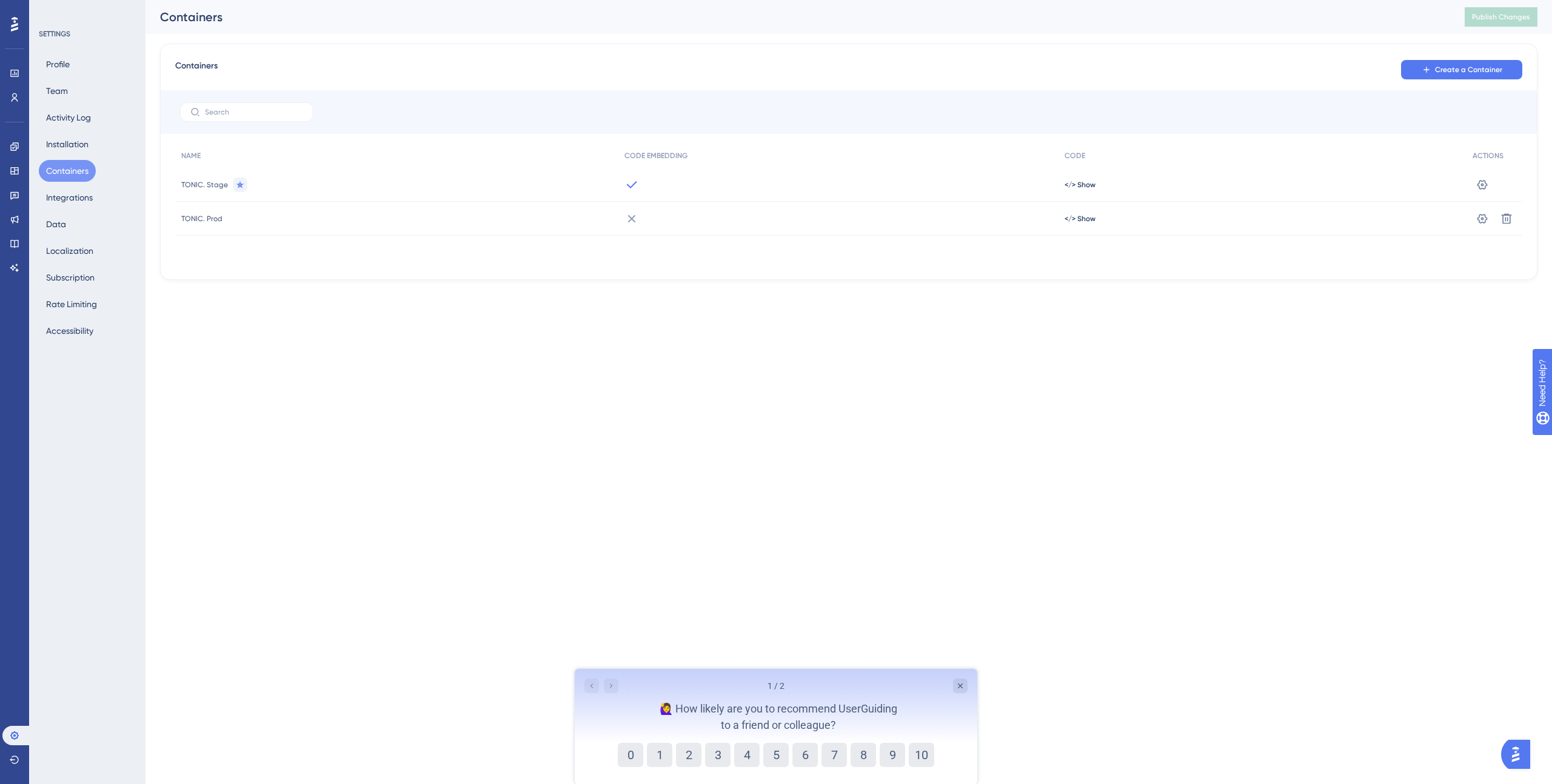
click at [205, 184] on span "TONIC. Stage" at bounding box center [204, 185] width 46 height 10
click at [56, 198] on button "Integrations" at bounding box center [69, 197] width 61 height 22
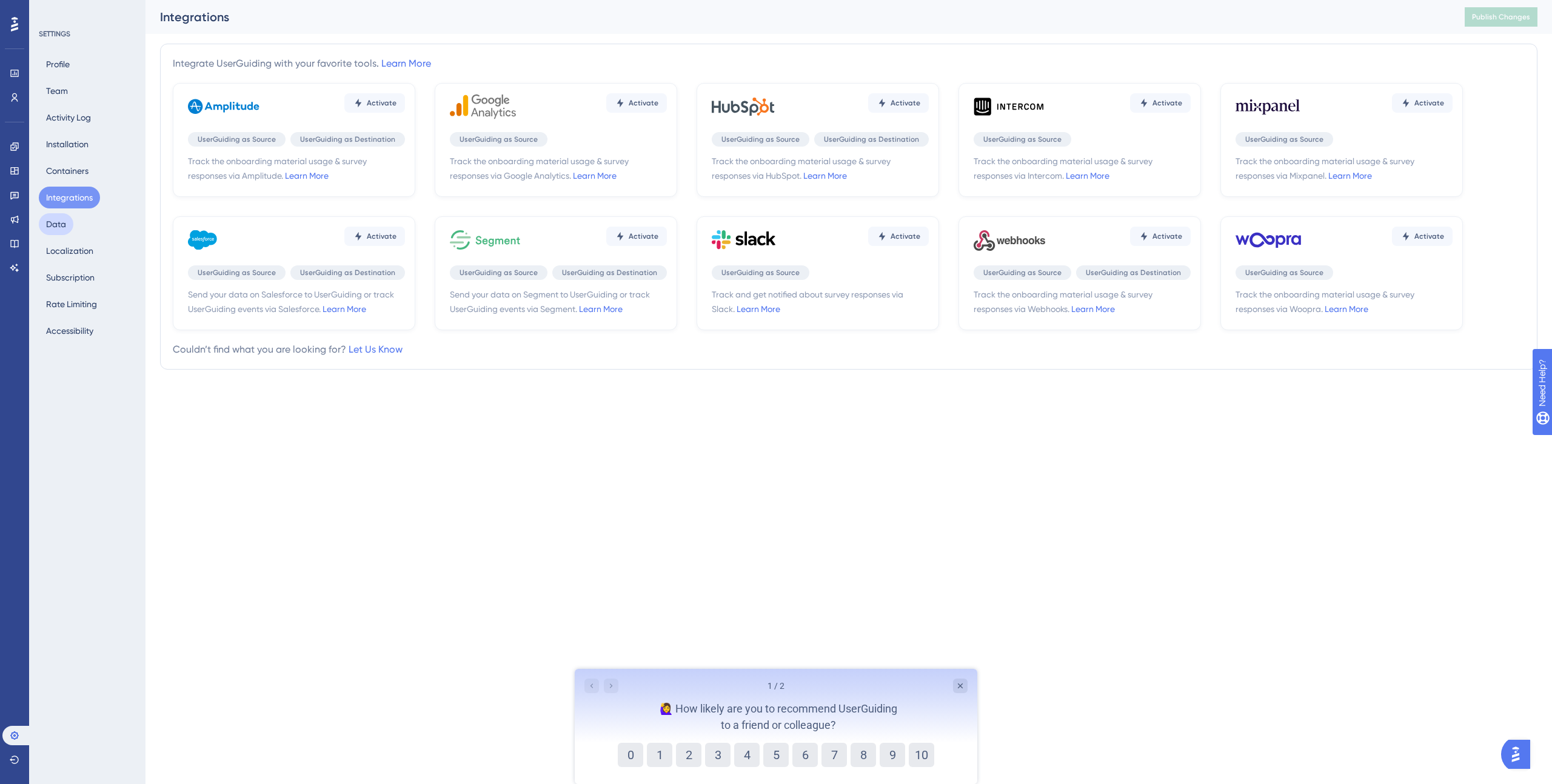
click at [62, 221] on button "Data" at bounding box center [56, 224] width 35 height 22
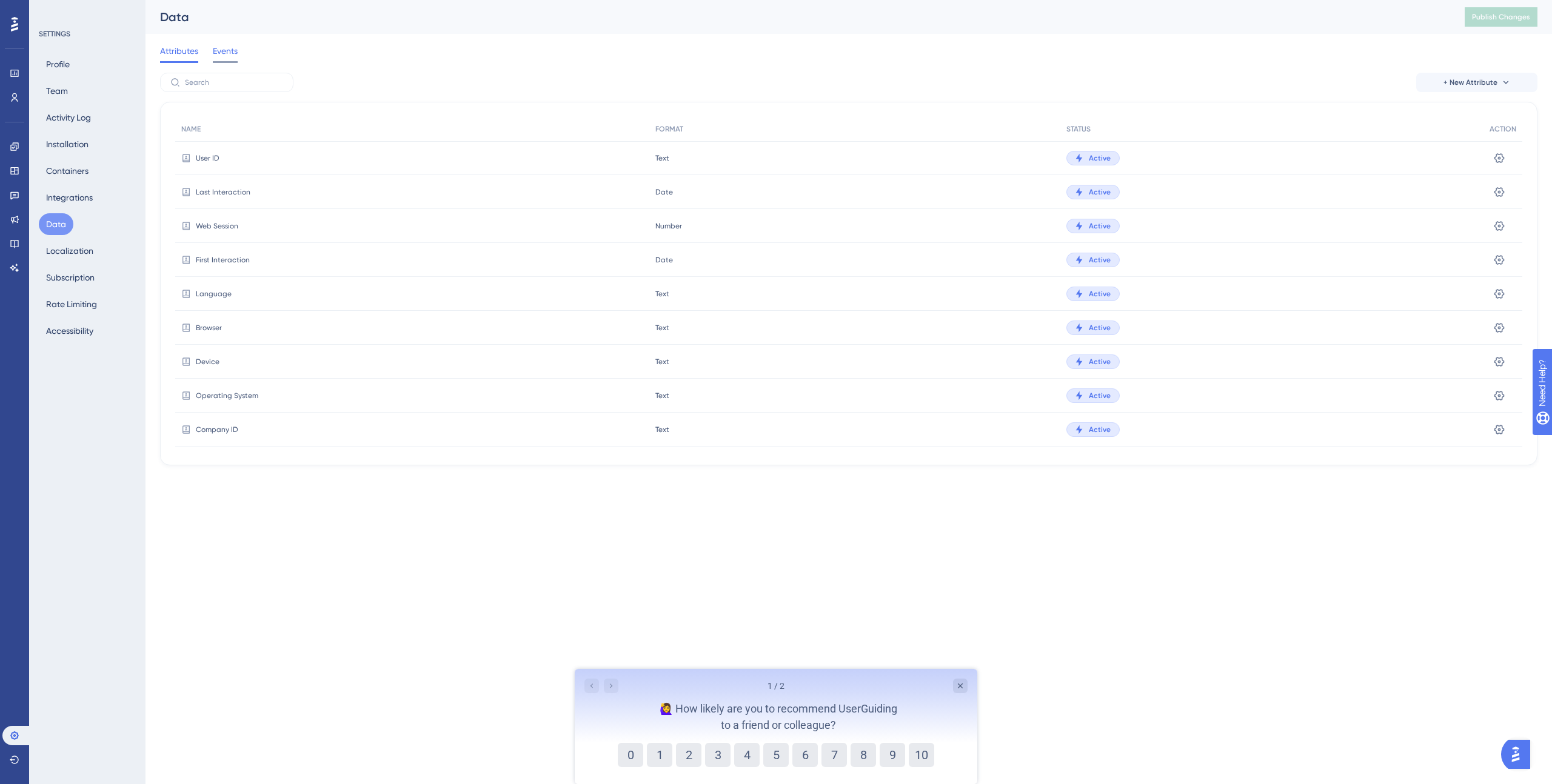
drag, startPoint x: 220, startPoint y: 52, endPoint x: 213, endPoint y: 56, distance: 8.1
click at [219, 52] on span "Events" at bounding box center [226, 50] width 25 height 15
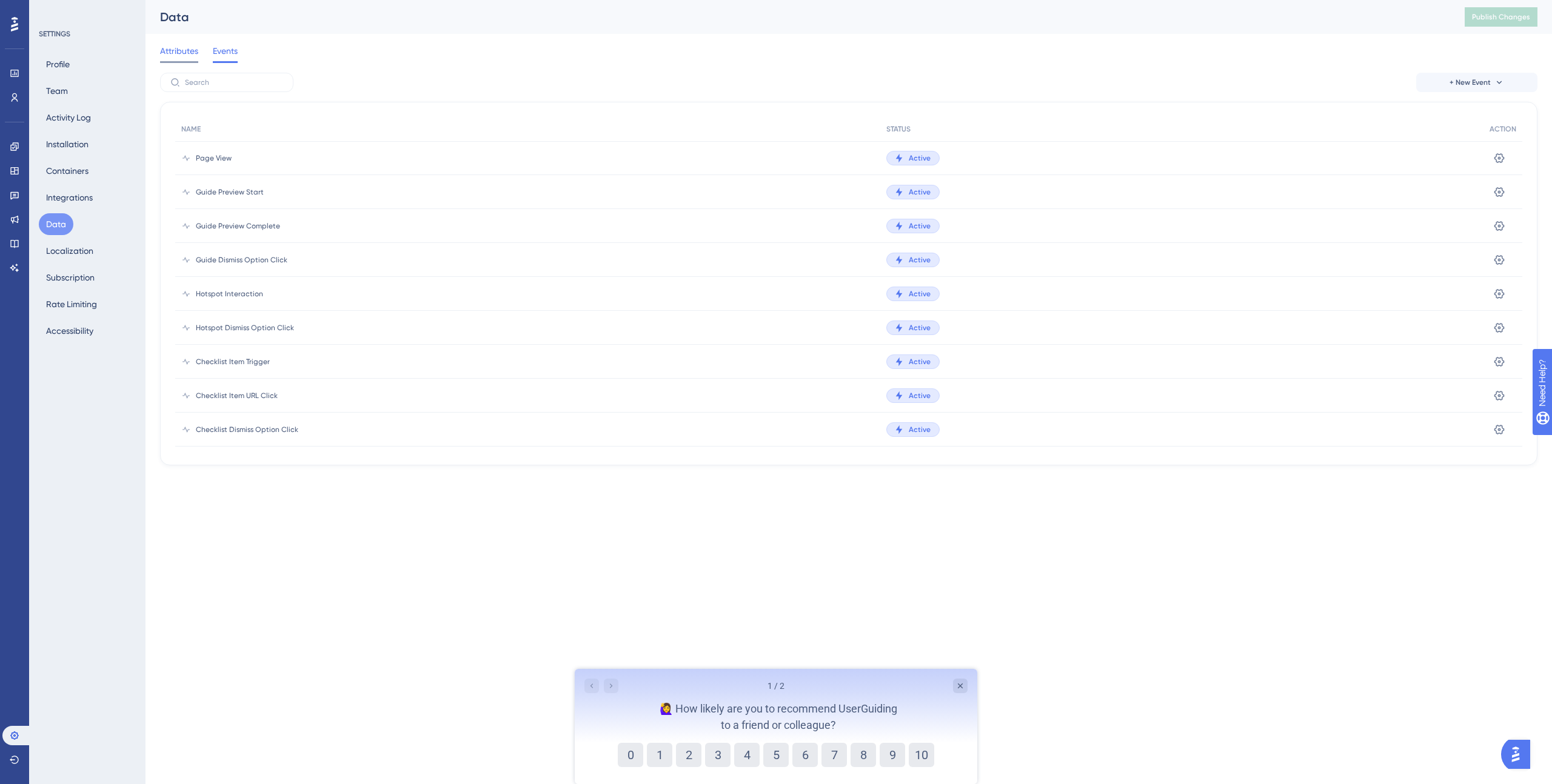
click at [187, 56] on span "Attributes" at bounding box center [178, 50] width 38 height 15
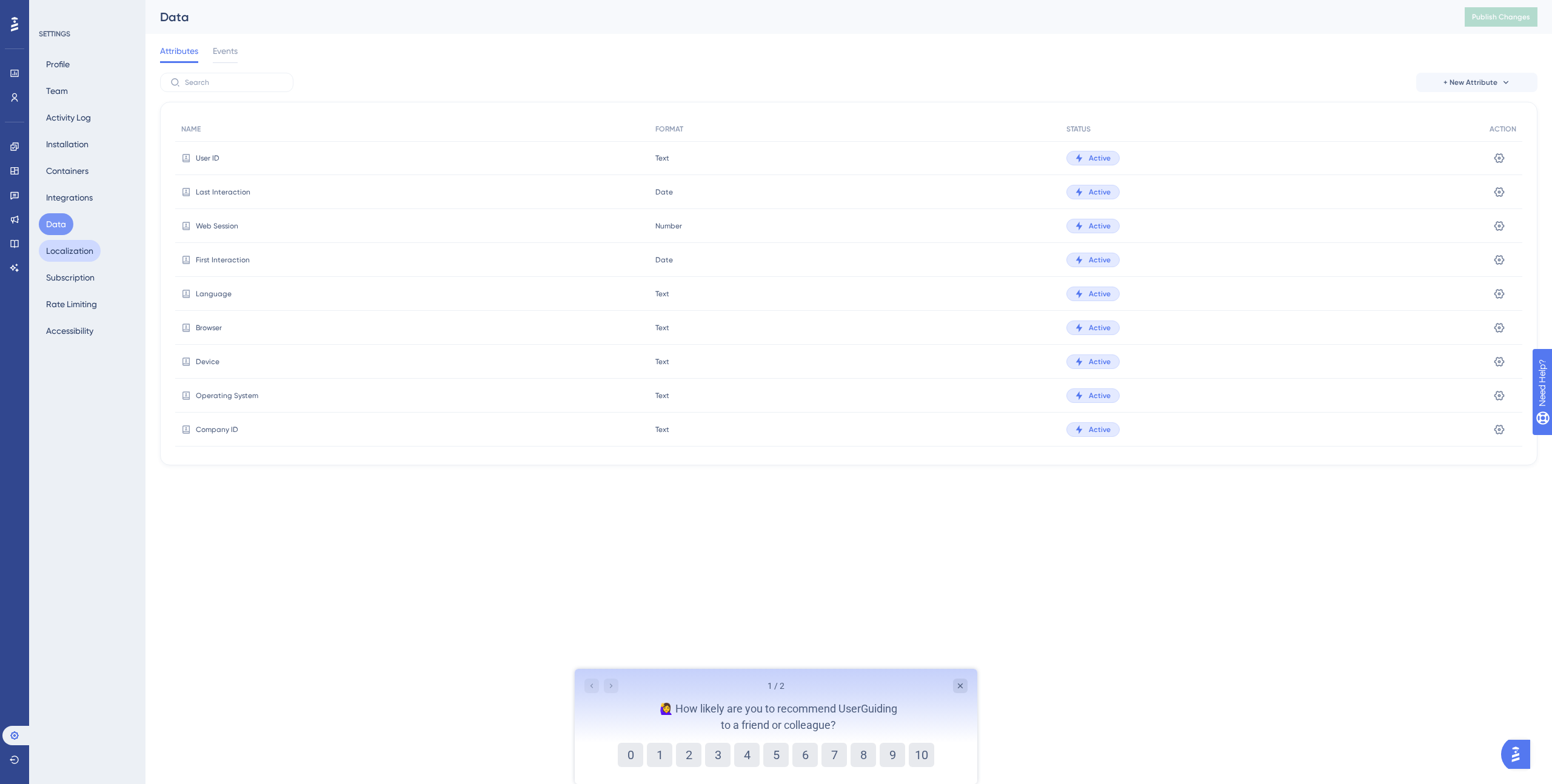
click at [78, 248] on button "Localization" at bounding box center [70, 251] width 62 height 22
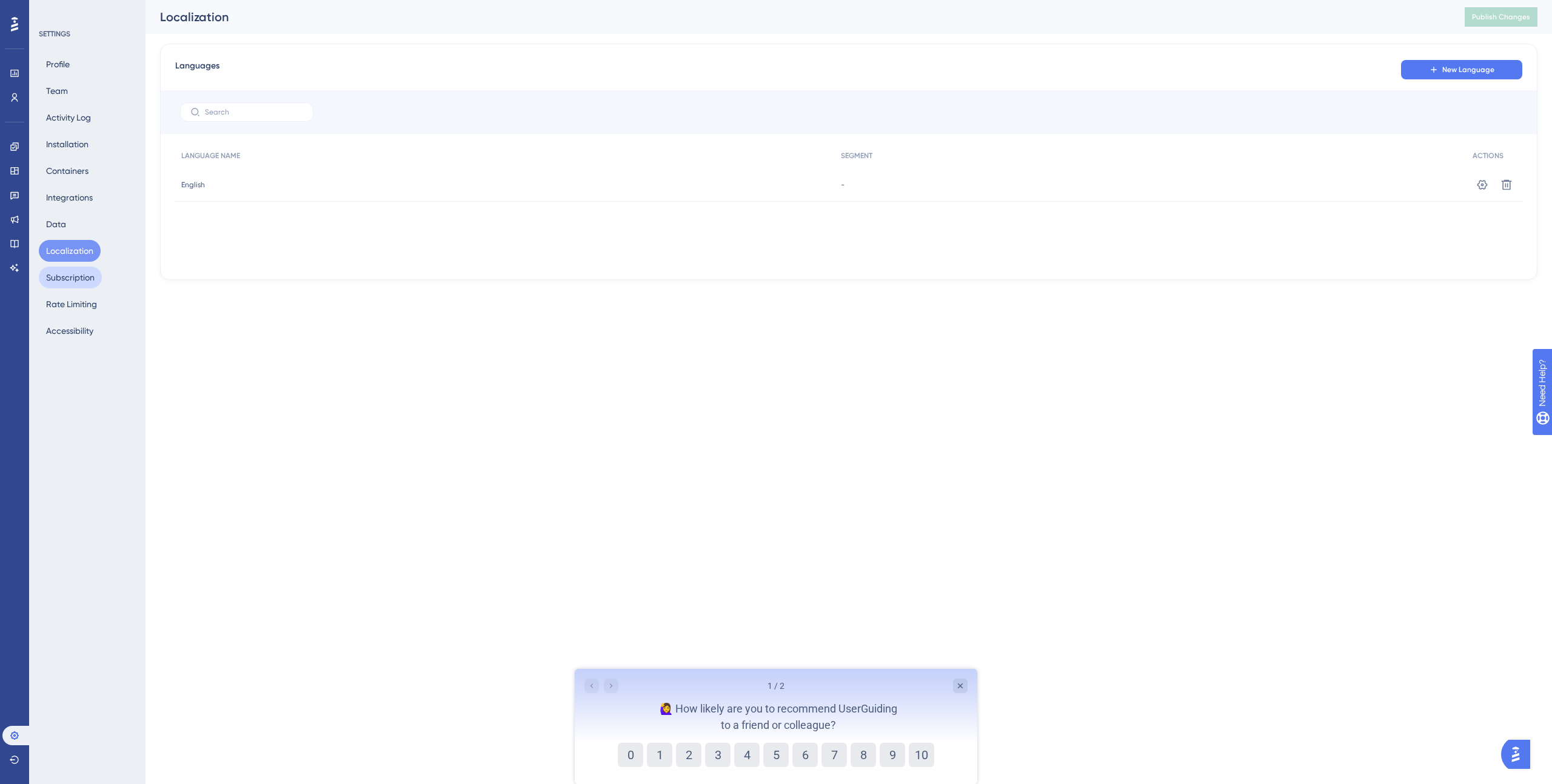
click at [75, 275] on button "Subscription" at bounding box center [70, 277] width 63 height 22
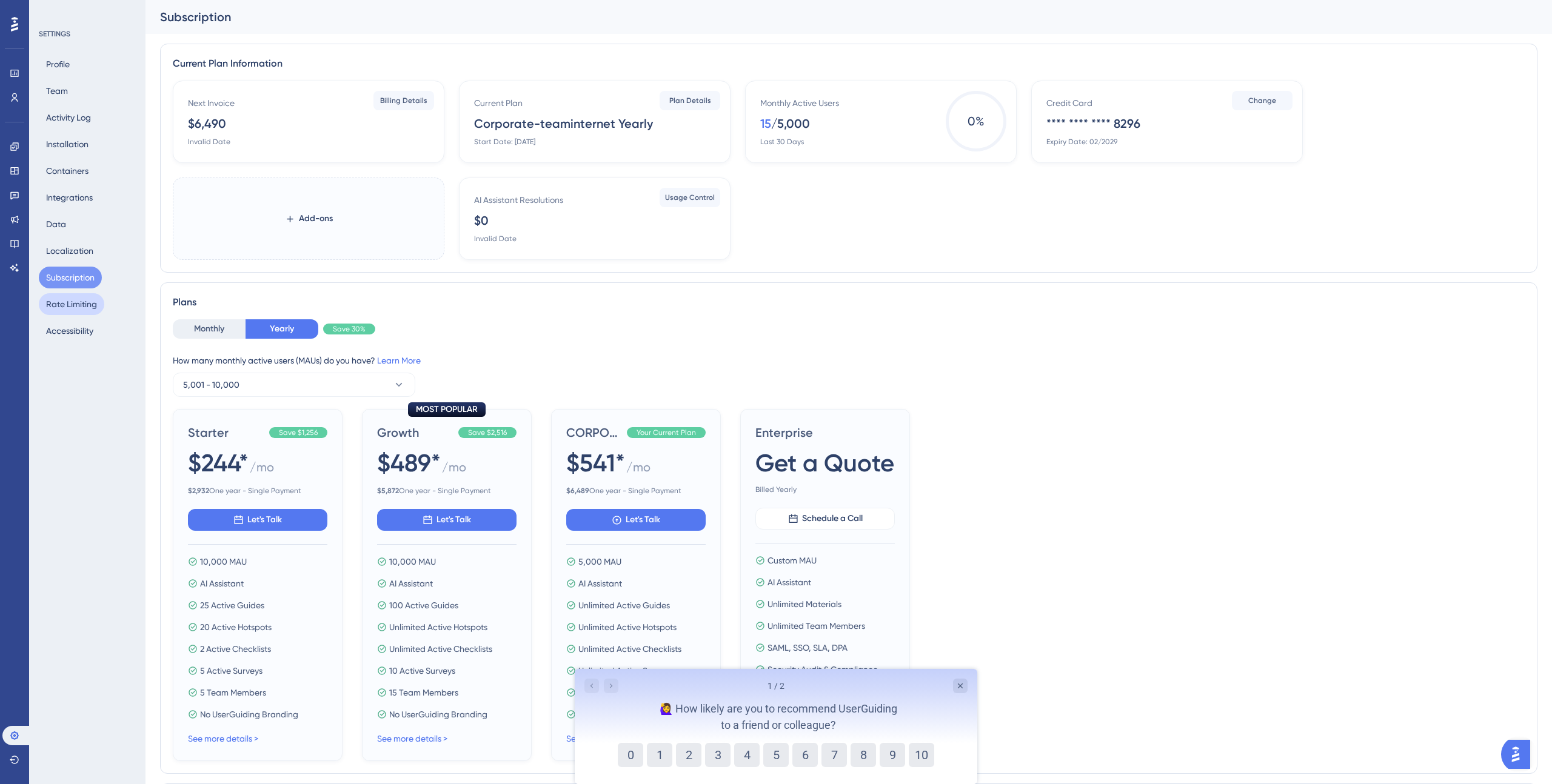
click at [78, 304] on button "Rate Limiting" at bounding box center [72, 304] width 66 height 22
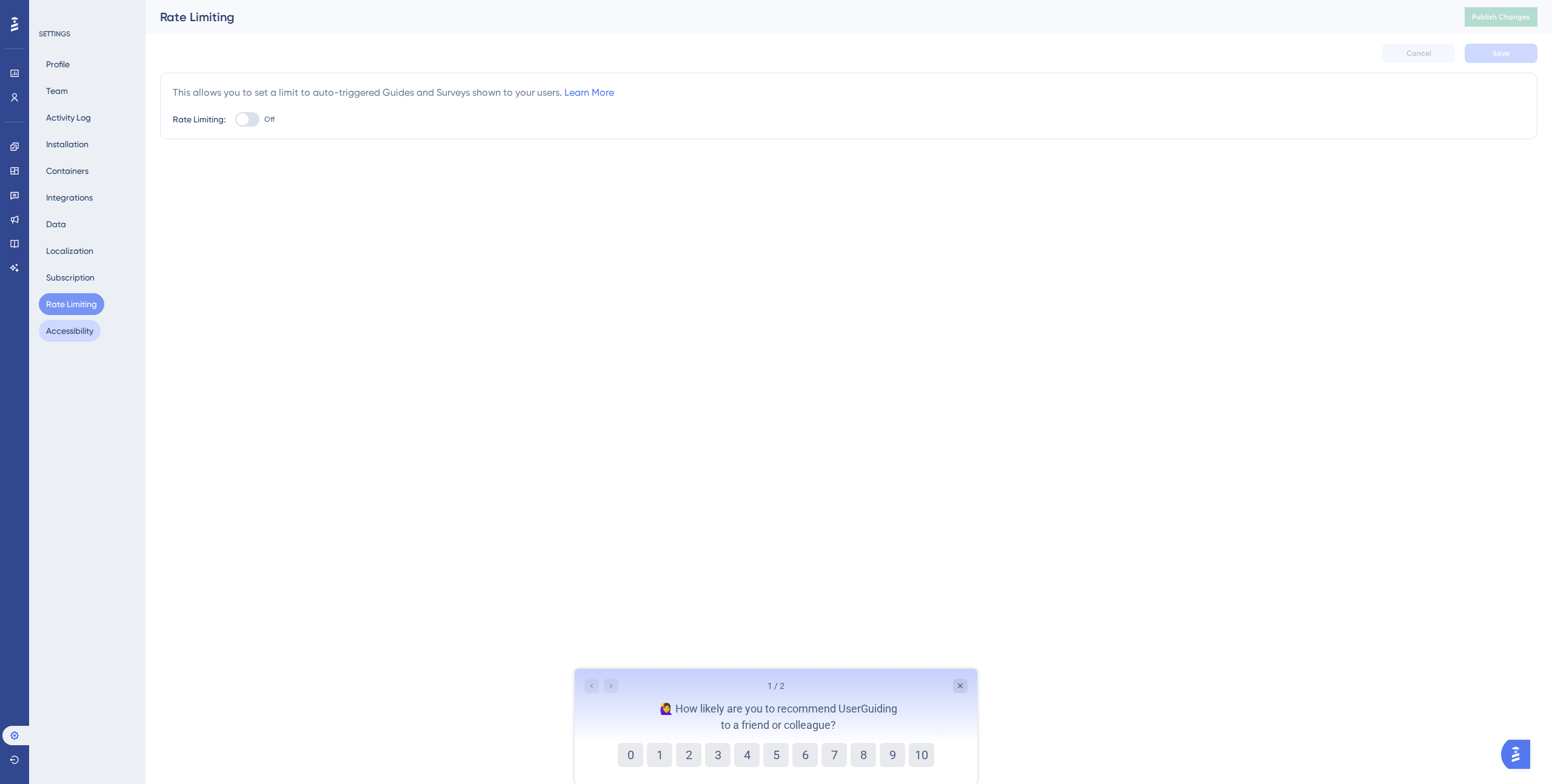
click at [72, 330] on button "Accessibility" at bounding box center [70, 331] width 62 height 22
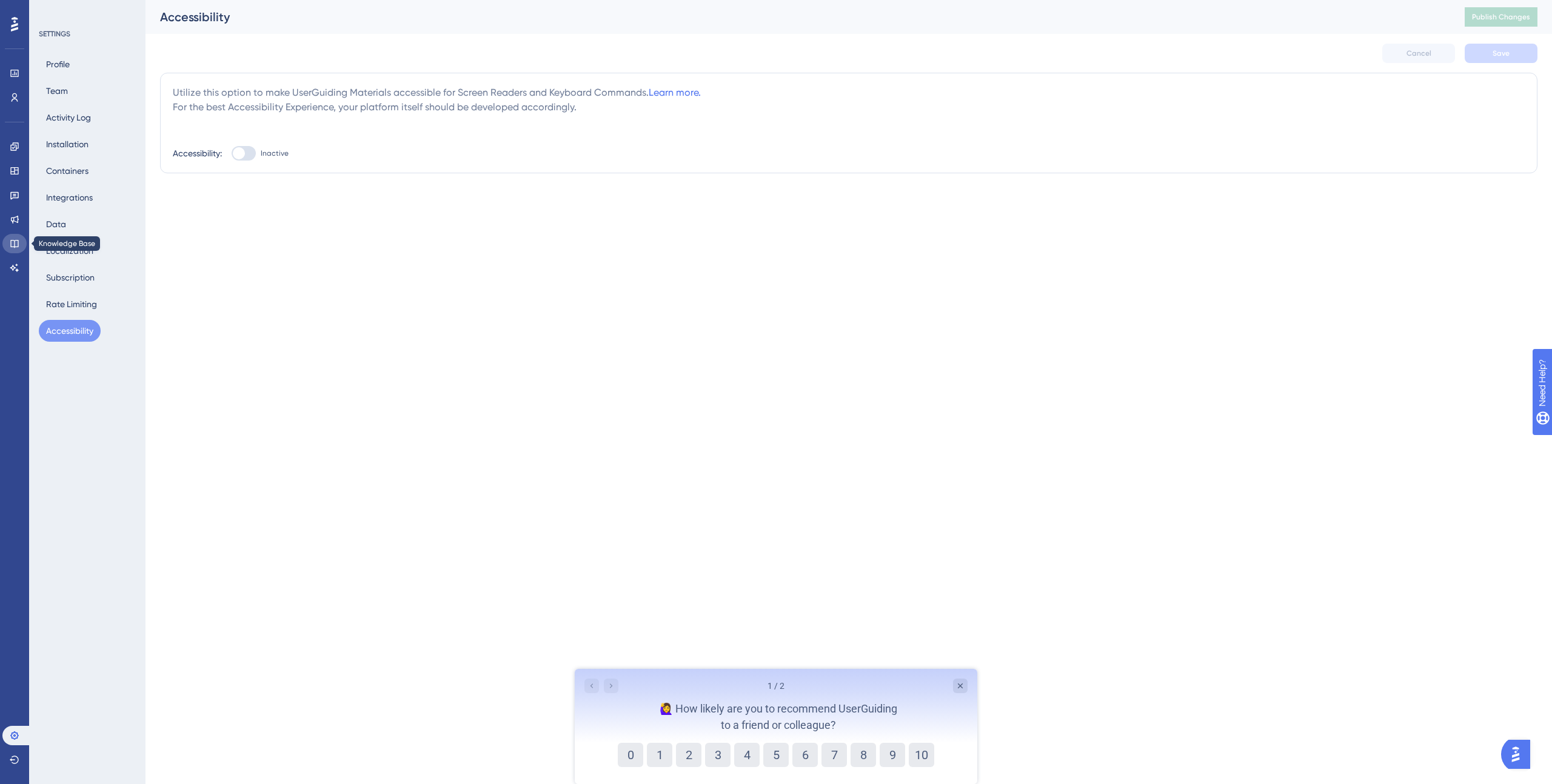
click at [11, 239] on icon at bounding box center [15, 244] width 10 height 10
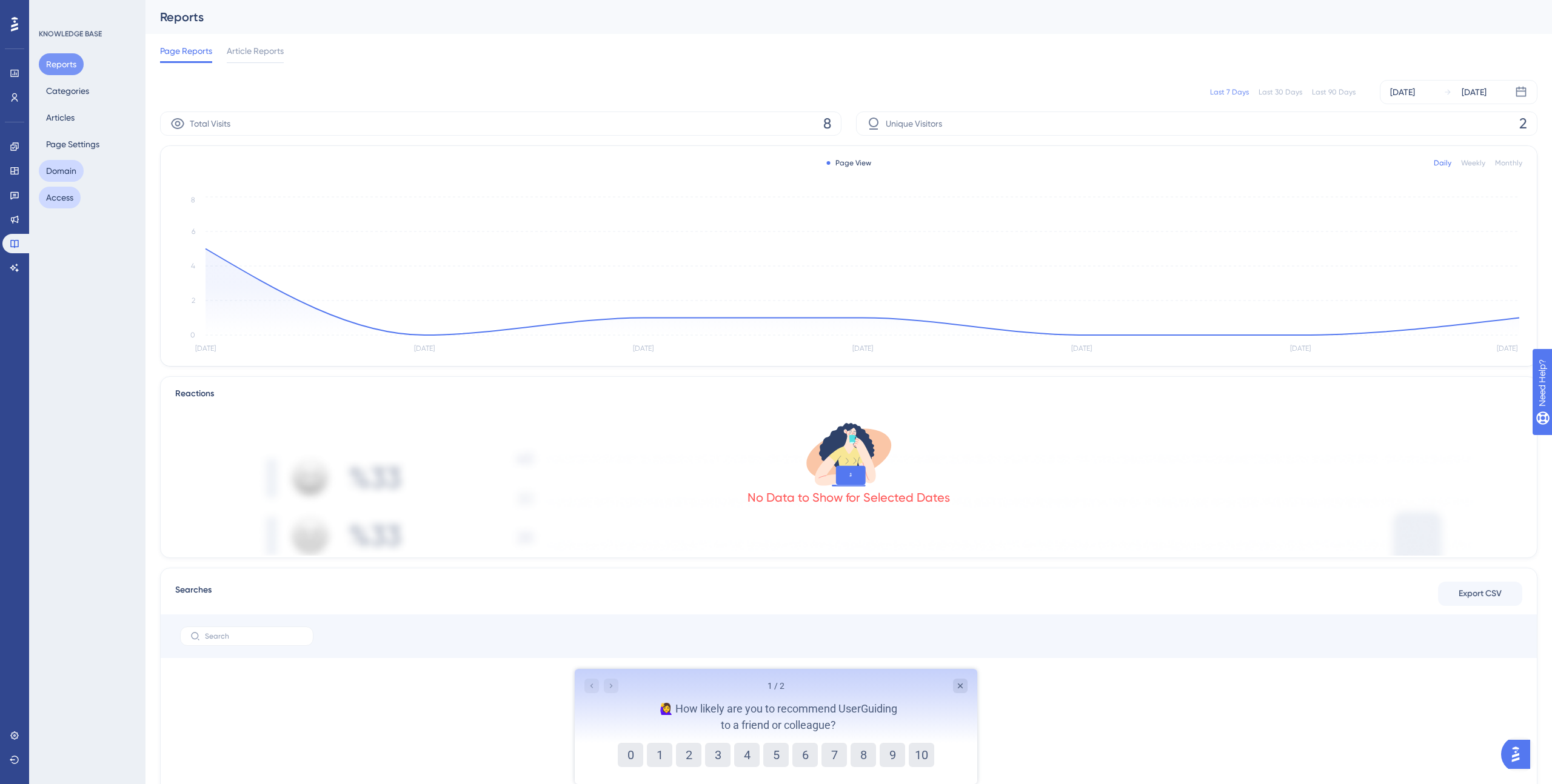
drag, startPoint x: 71, startPoint y: 174, endPoint x: 69, endPoint y: 196, distance: 22.1
click at [71, 174] on button "Domain" at bounding box center [61, 170] width 45 height 22
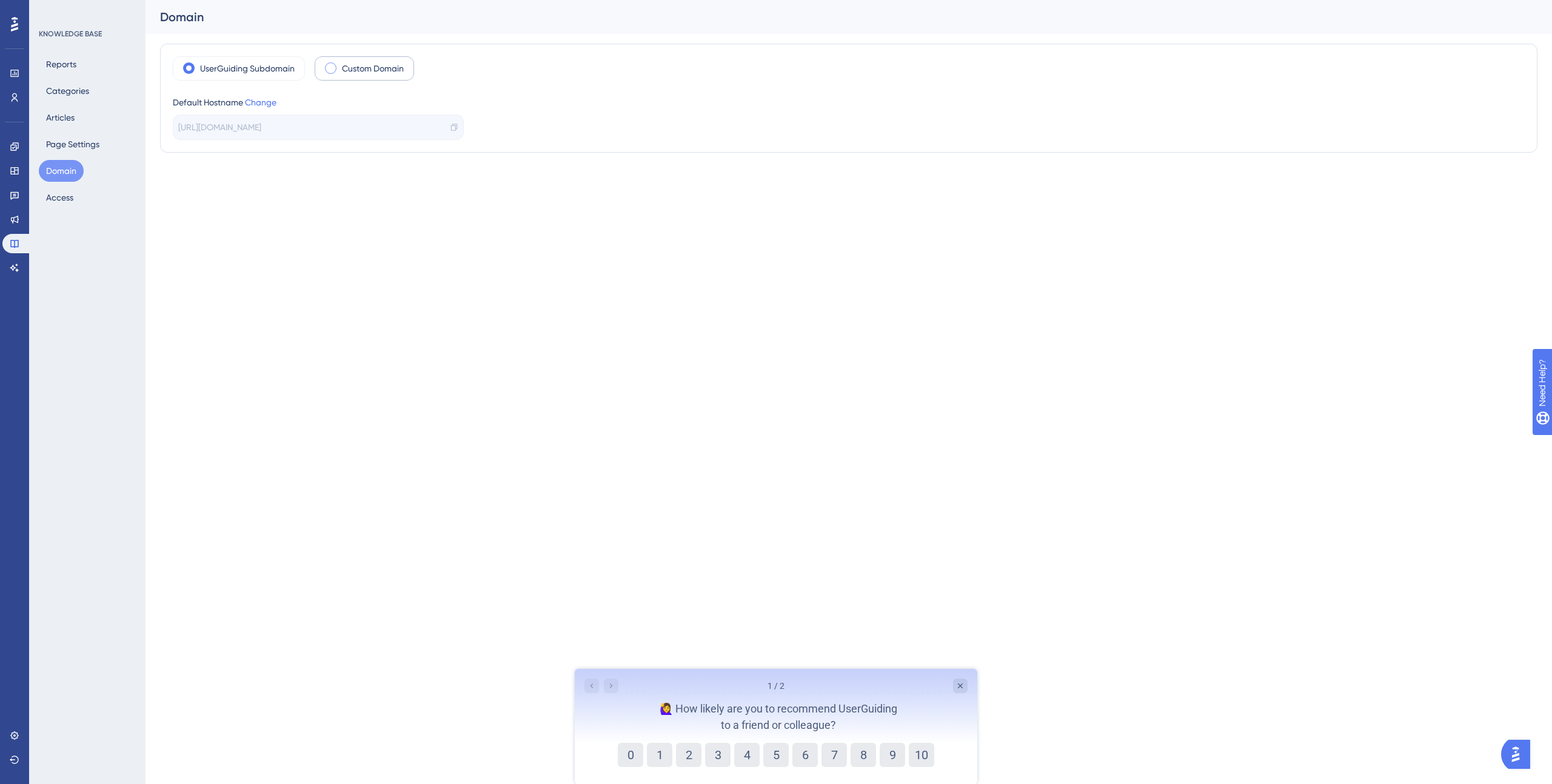
click at [333, 71] on span at bounding box center [331, 68] width 12 height 12
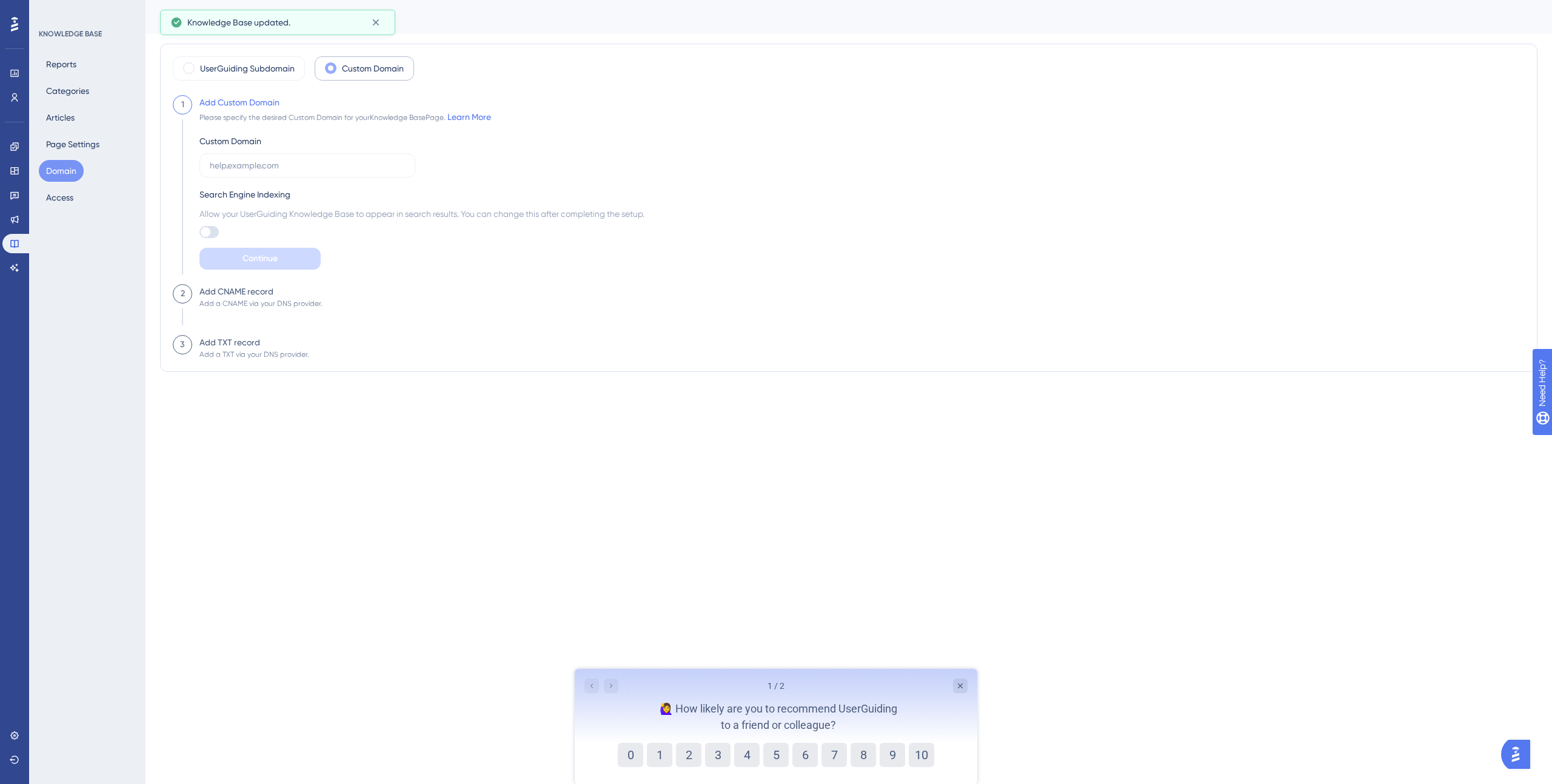
drag, startPoint x: 212, startPoint y: 171, endPoint x: 227, endPoint y: 184, distance: 19.8
click at [227, 184] on div "Custom Domain Search Engine Indexing Allow your UserGuiding Knowledge Base to a…" at bounding box center [422, 196] width 445 height 145
click at [194, 175] on div "Add Custom Domain Please specify the desired Custom Domain for your Knowledge B…" at bounding box center [417, 189] width 452 height 189
click at [17, 218] on icon at bounding box center [15, 220] width 8 height 8
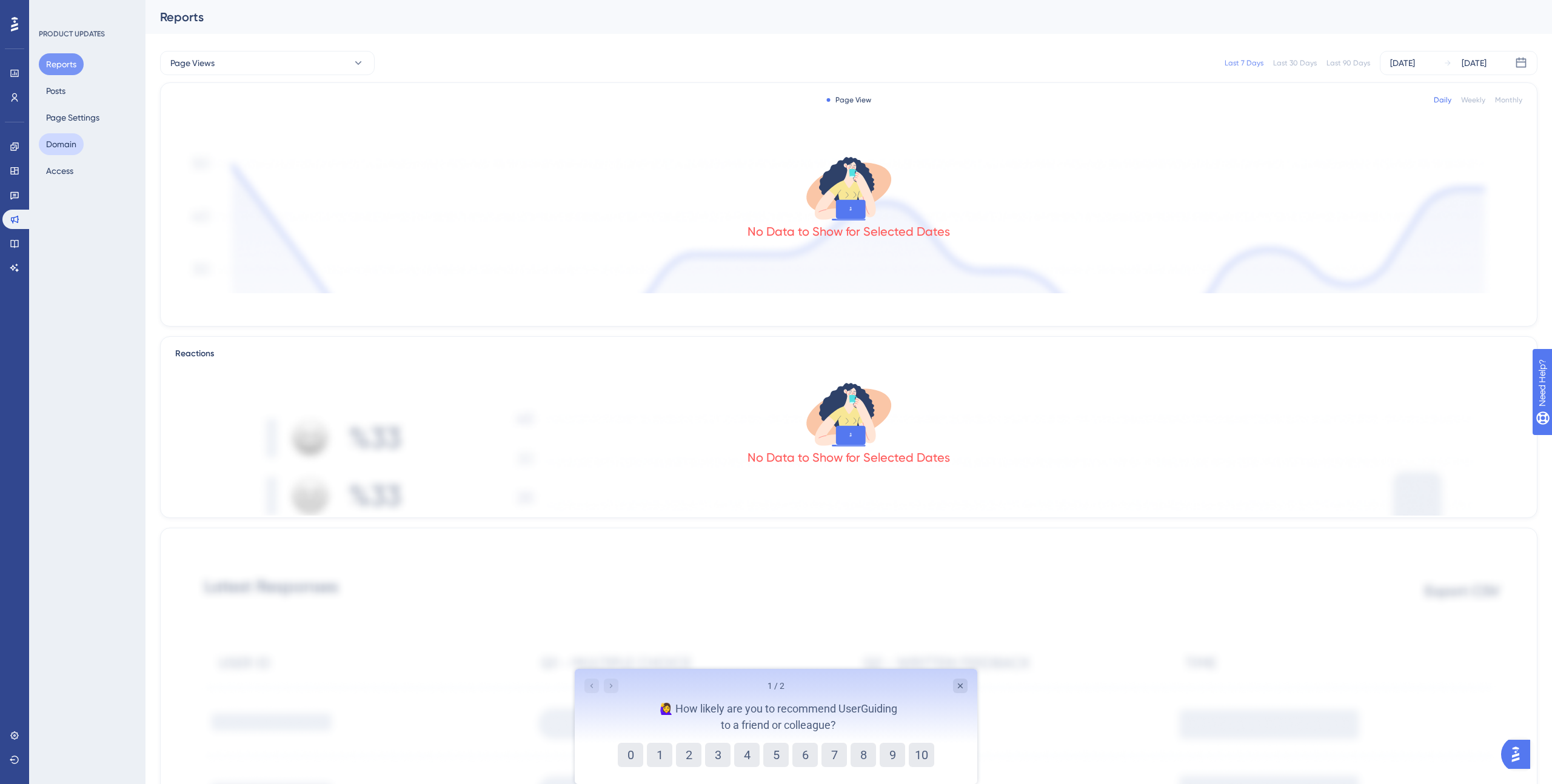
click at [56, 146] on button "Domain" at bounding box center [61, 144] width 45 height 22
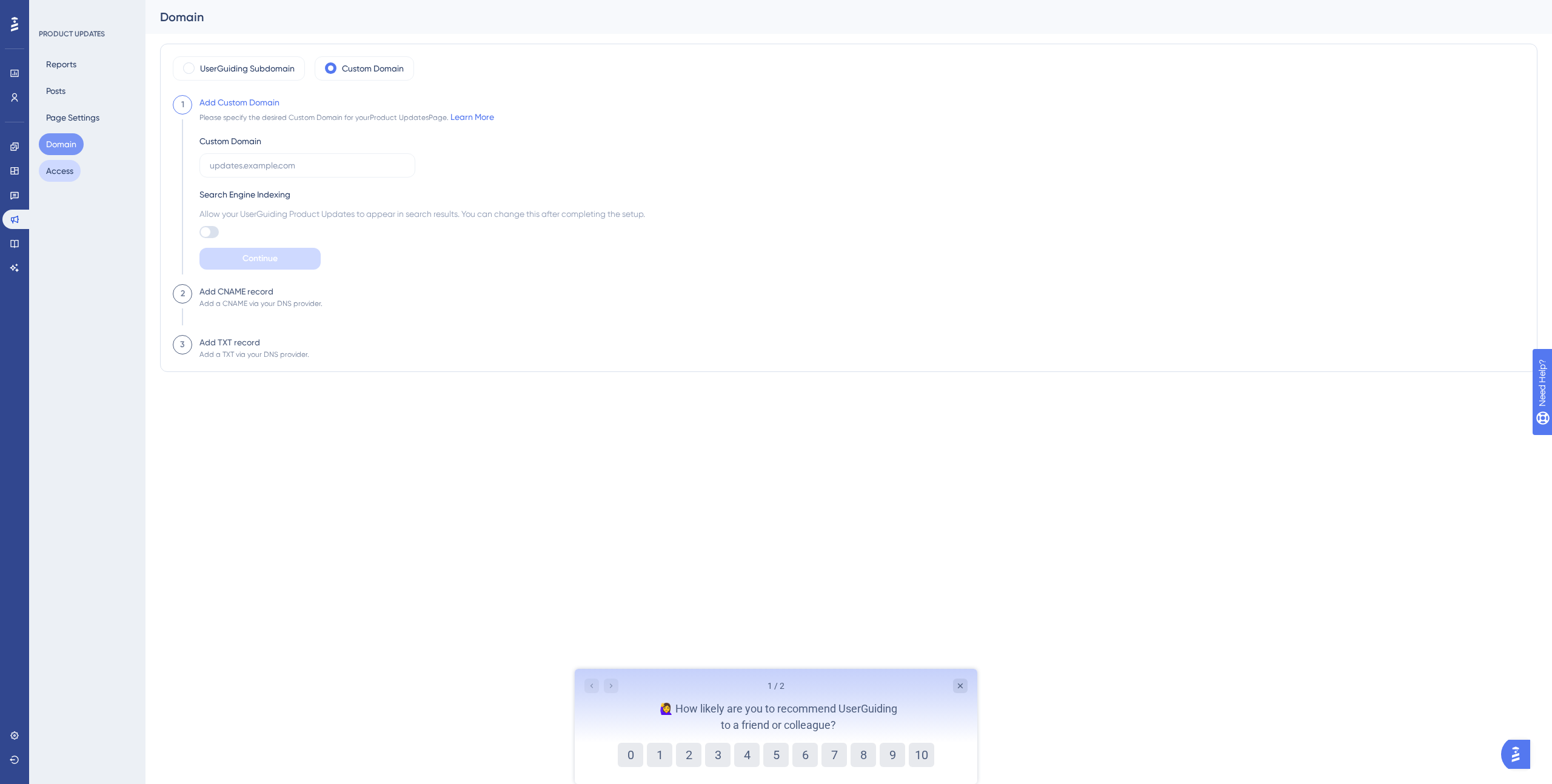
click at [66, 171] on button "Access" at bounding box center [59, 170] width 42 height 22
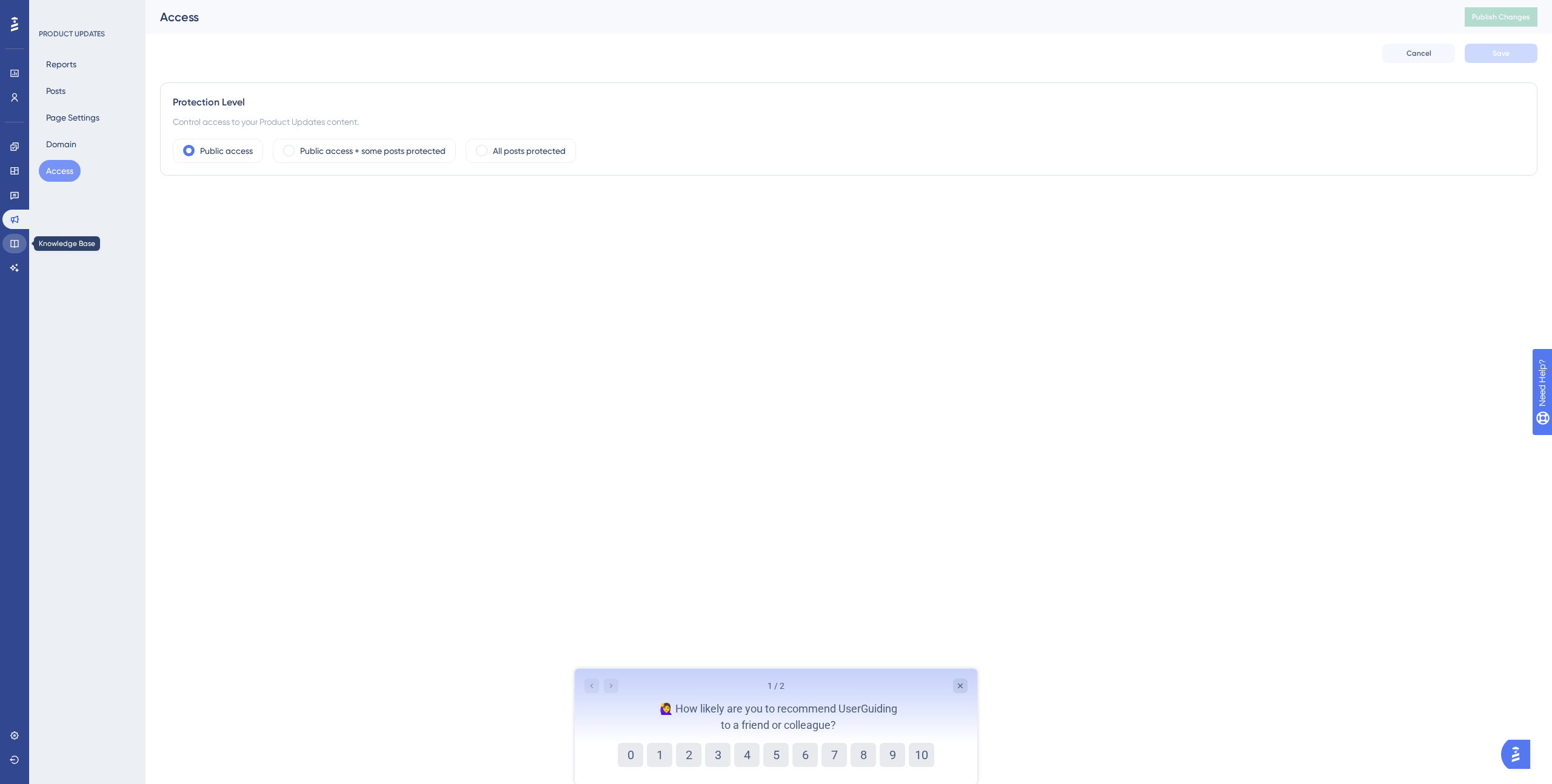
click at [14, 234] on link at bounding box center [15, 244] width 24 height 19
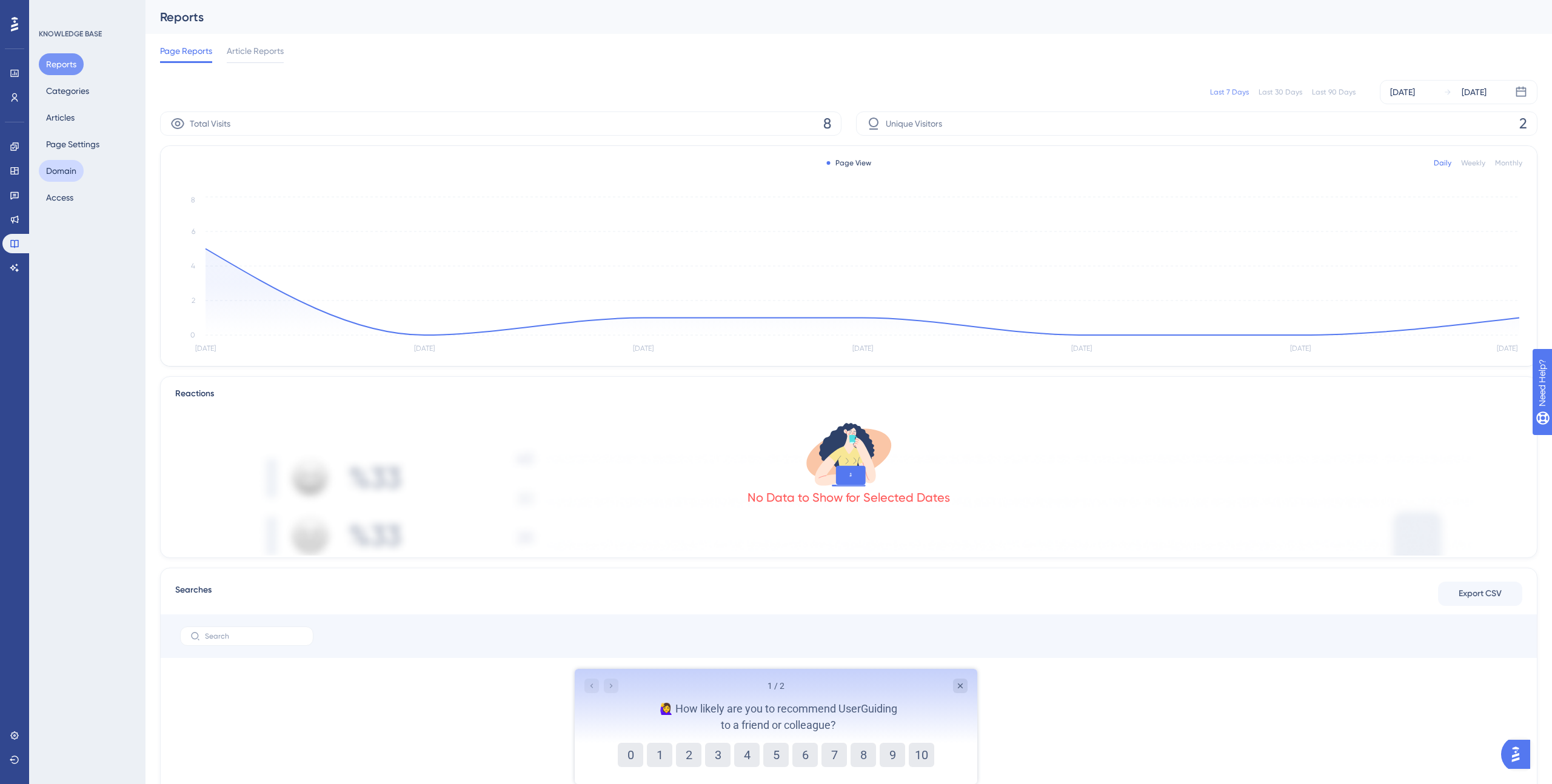
click at [73, 167] on button "Domain" at bounding box center [61, 170] width 45 height 22
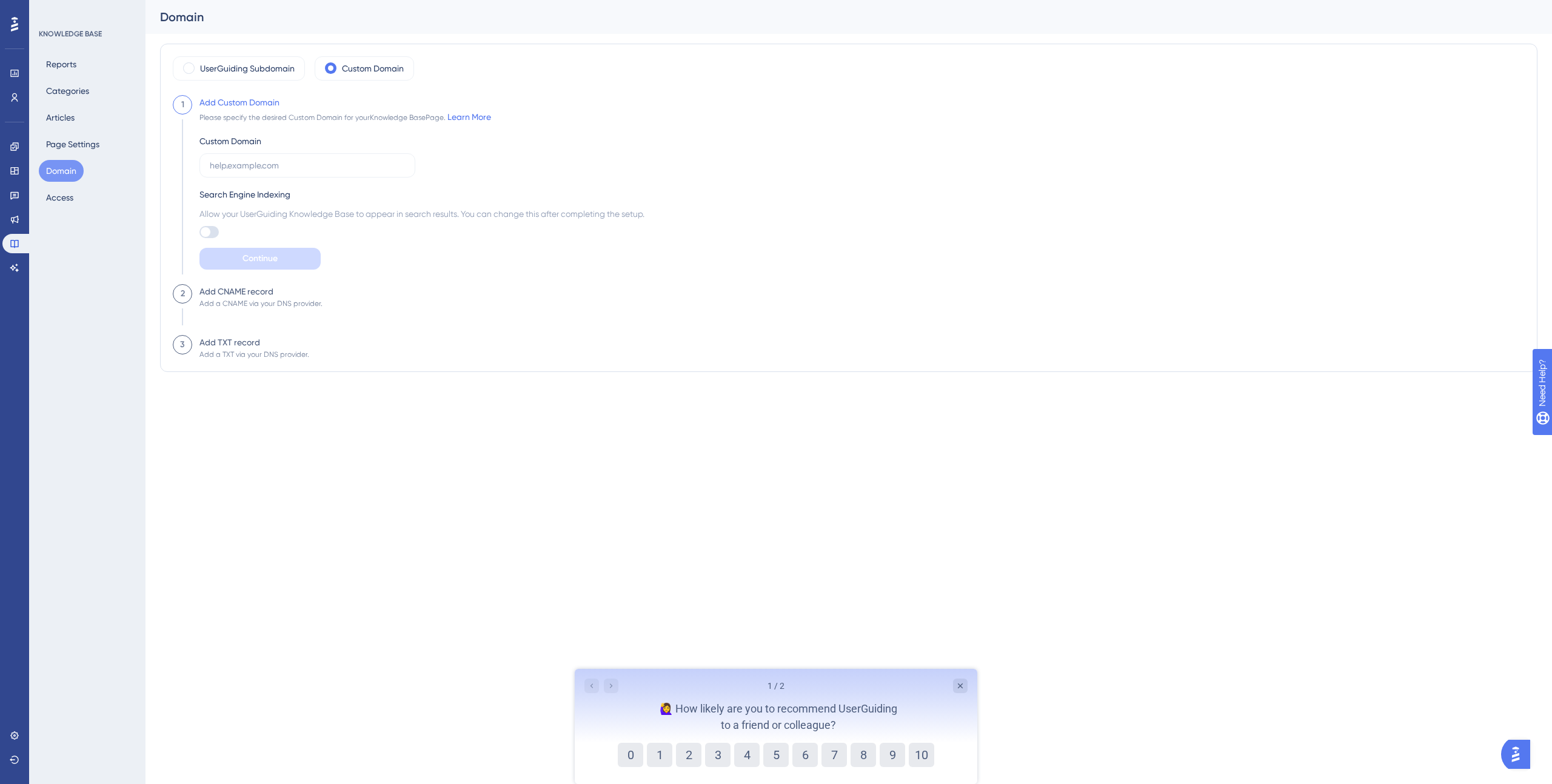
click at [172, 293] on div "2" at bounding box center [182, 294] width 19 height 19
drag, startPoint x: 215, startPoint y: 297, endPoint x: 207, endPoint y: 297, distance: 8.0
click at [213, 297] on div "Add CNAME record" at bounding box center [236, 291] width 74 height 15
click at [209, 296] on div "Add CNAME record" at bounding box center [236, 291] width 74 height 15
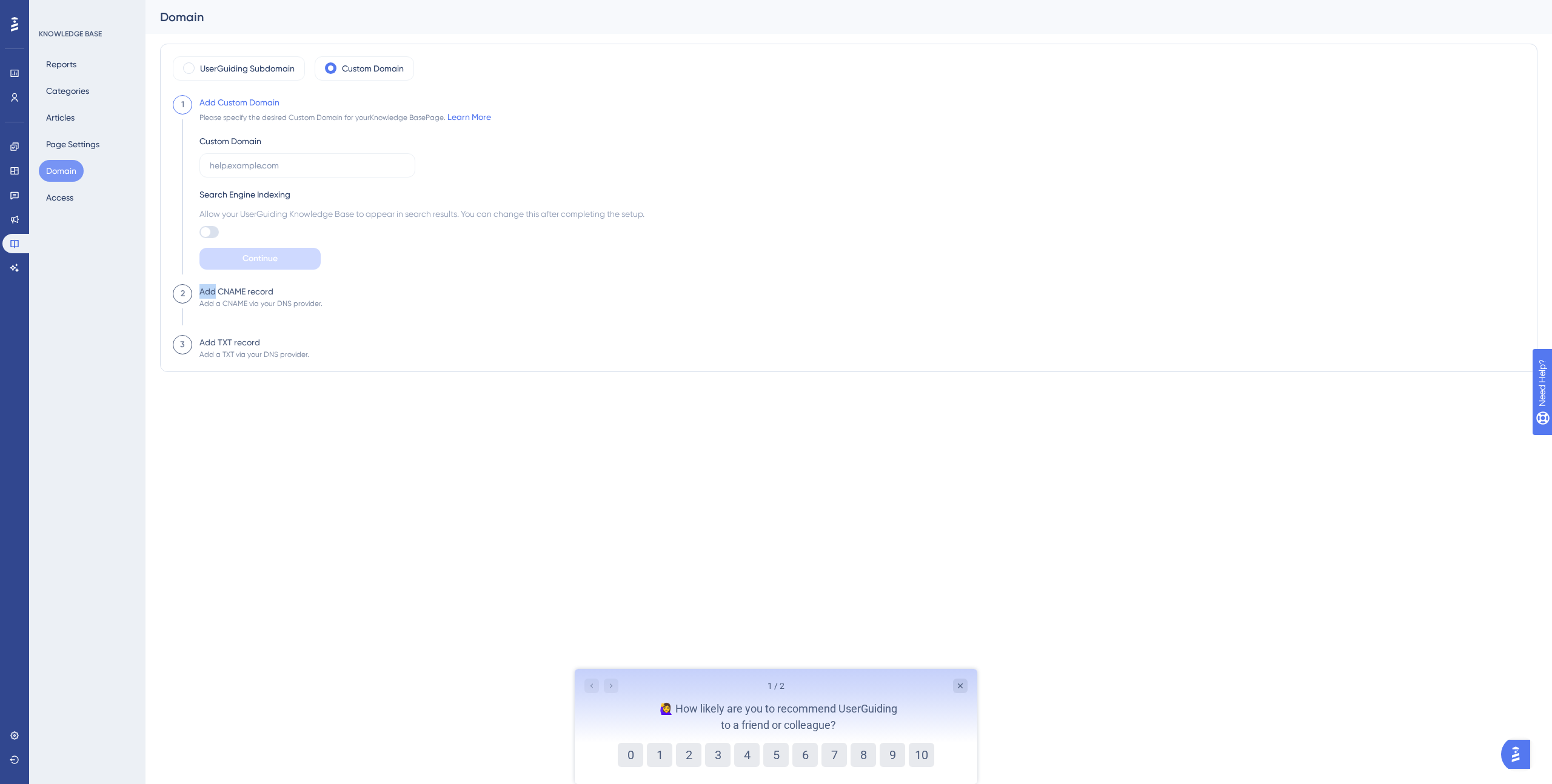
click at [208, 295] on div "Add CNAME record" at bounding box center [236, 291] width 74 height 15
drag, startPoint x: 218, startPoint y: 293, endPoint x: 267, endPoint y: 328, distance: 60.2
click at [290, 294] on div "Add CNAME record Add a CNAME via your DNS provider." at bounding box center [257, 310] width 131 height 51
drag, startPoint x: 208, startPoint y: 345, endPoint x: 272, endPoint y: 347, distance: 64.0
click at [272, 347] on div "Add TXT record Add a TXT via your DNS provider." at bounding box center [250, 347] width 117 height 24
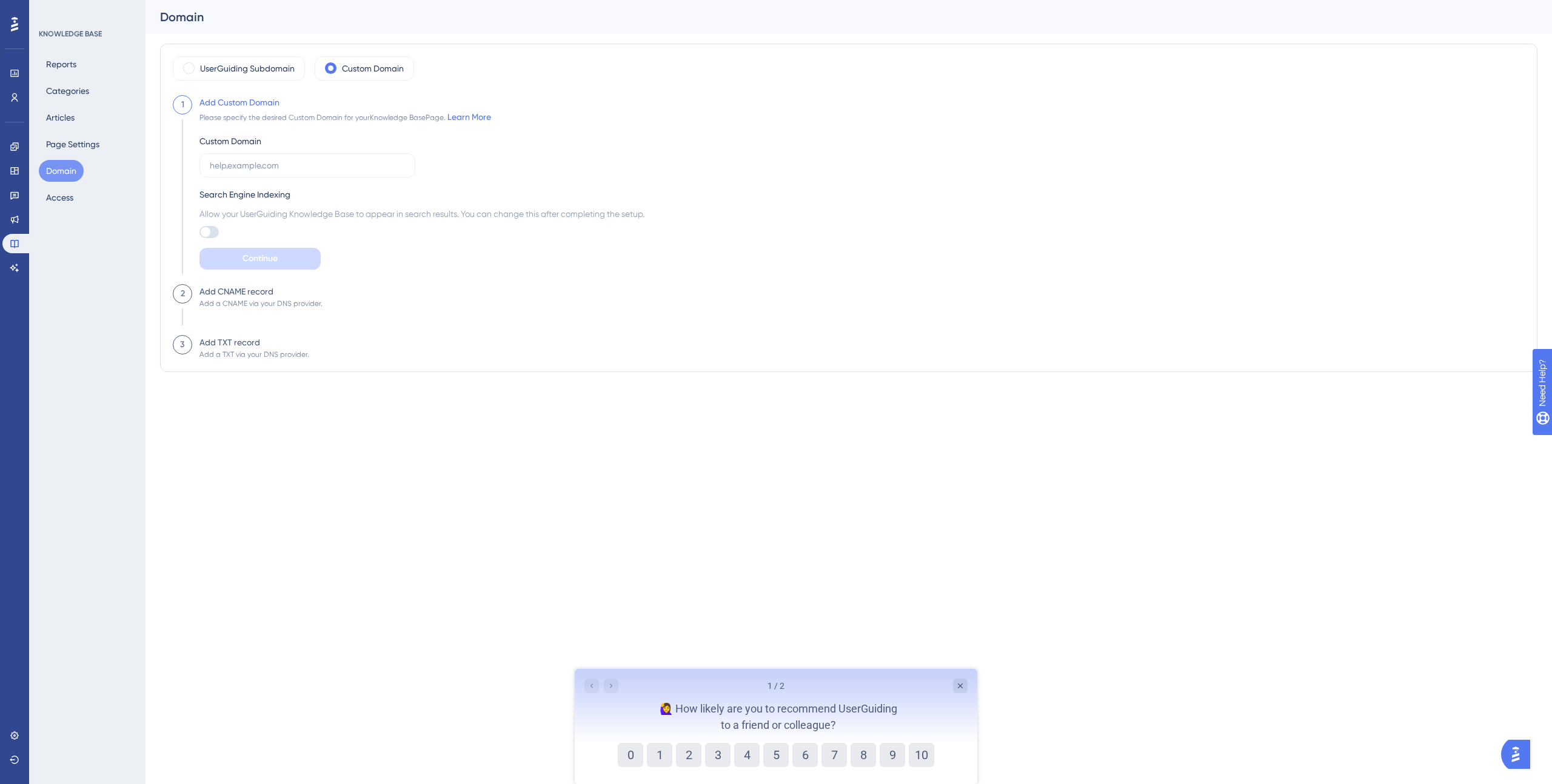
drag, startPoint x: 304, startPoint y: 362, endPoint x: 305, endPoint y: 371, distance: 9.1
click at [304, 362] on div "UserGuiding Subdomain Custom Domain 1 Add Custom Domain Please specify the desi…" at bounding box center [848, 207] width 1378 height 328
drag, startPoint x: 266, startPoint y: 355, endPoint x: 323, endPoint y: 355, distance: 57.0
click at [316, 355] on div "3 Add TXT record Add a TXT via your DNS provider." at bounding box center [848, 347] width 1352 height 24
drag, startPoint x: 323, startPoint y: 355, endPoint x: 317, endPoint y: 330, distance: 25.7
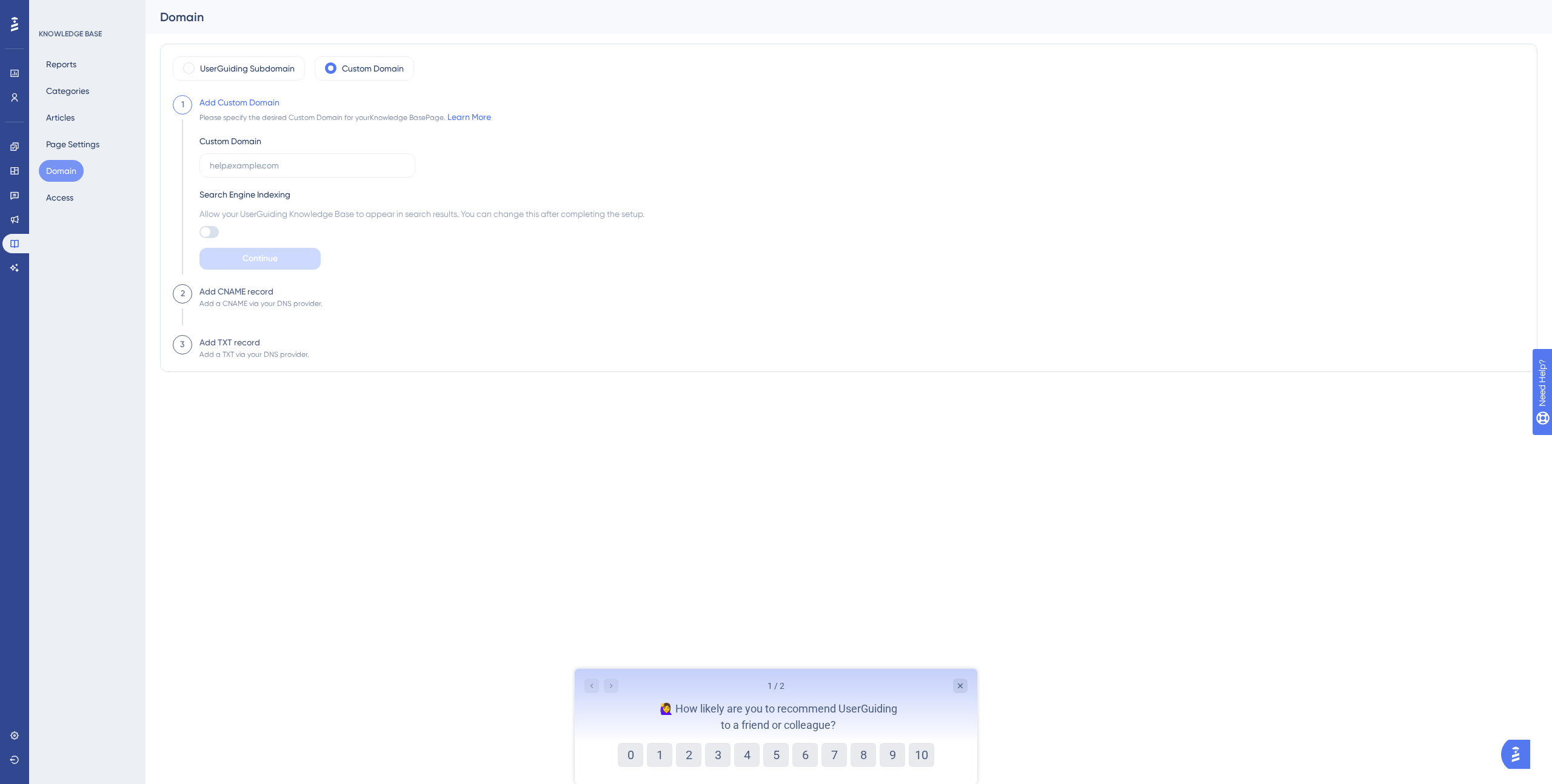
click at [323, 355] on div "3 Add TXT record Add a TXT via your DNS provider." at bounding box center [848, 347] width 1352 height 24
click at [307, 301] on div "Add a CNAME via your DNS provider." at bounding box center [260, 304] width 123 height 10
